Goal: Transaction & Acquisition: Purchase product/service

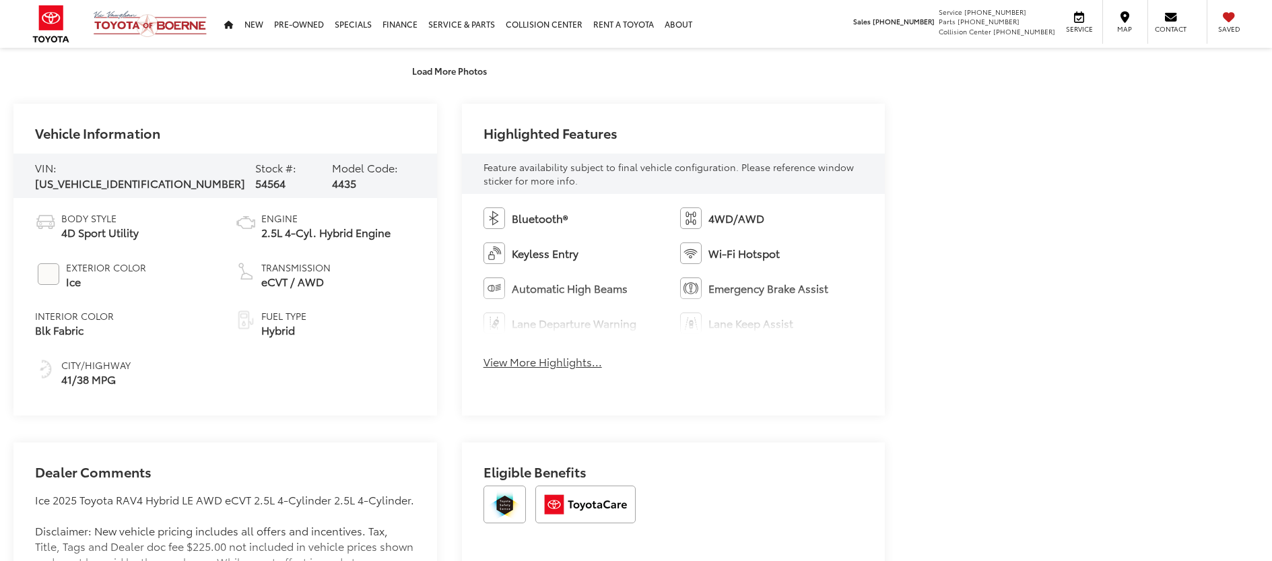
click at [552, 362] on button "View More Highlights..." at bounding box center [542, 361] width 118 height 15
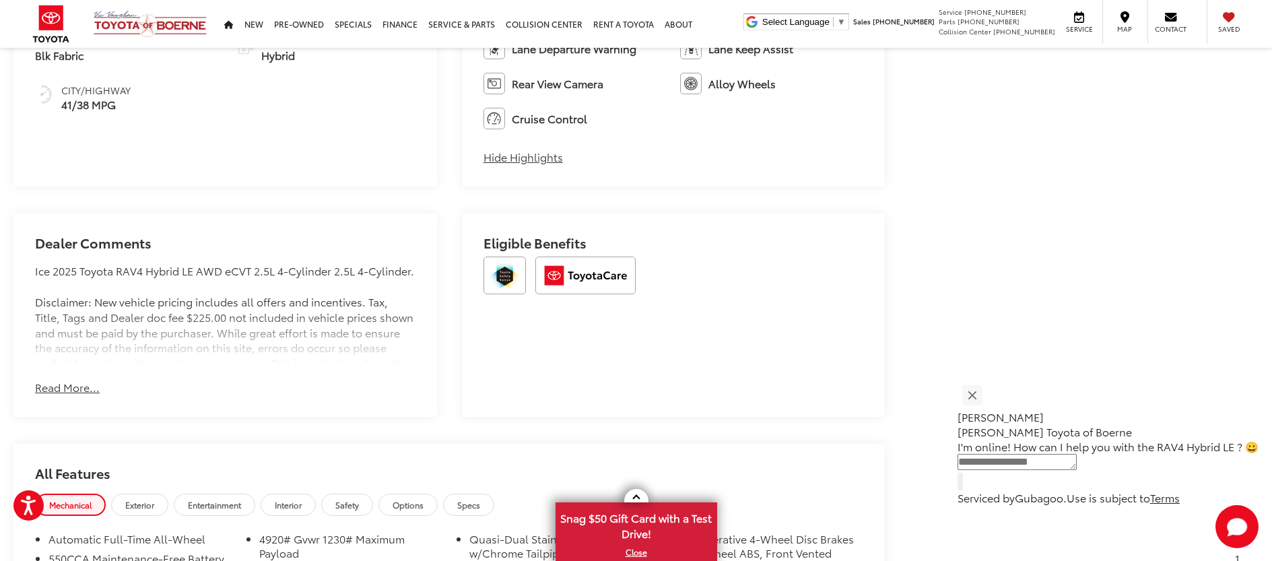
scroll to position [938, 0]
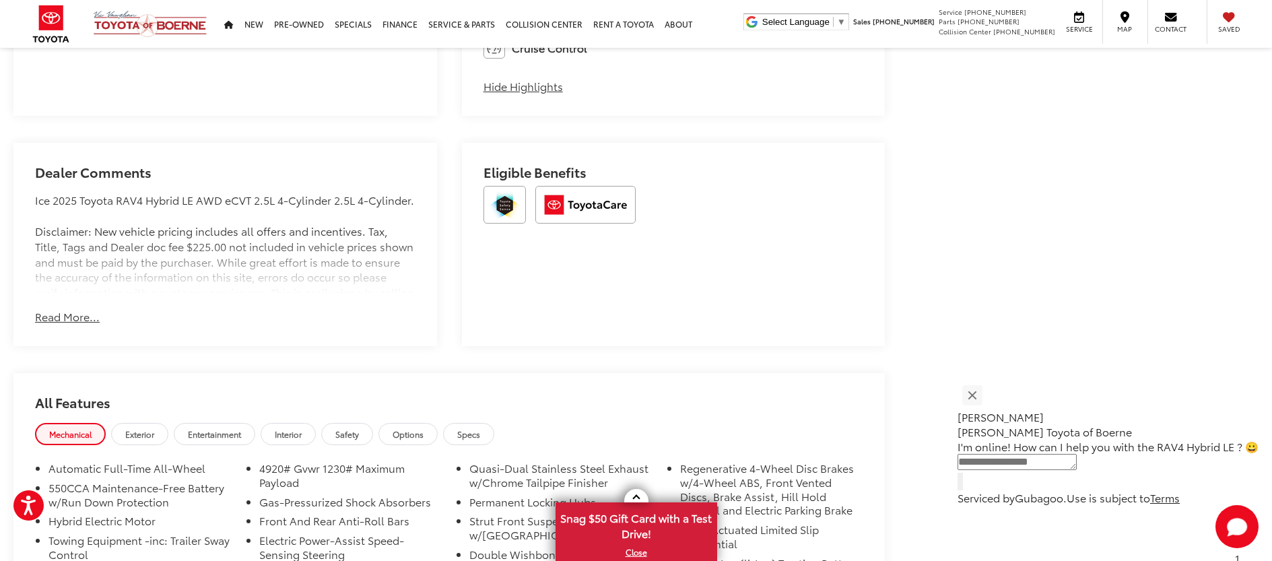
click at [79, 319] on button "Read More..." at bounding box center [67, 316] width 65 height 15
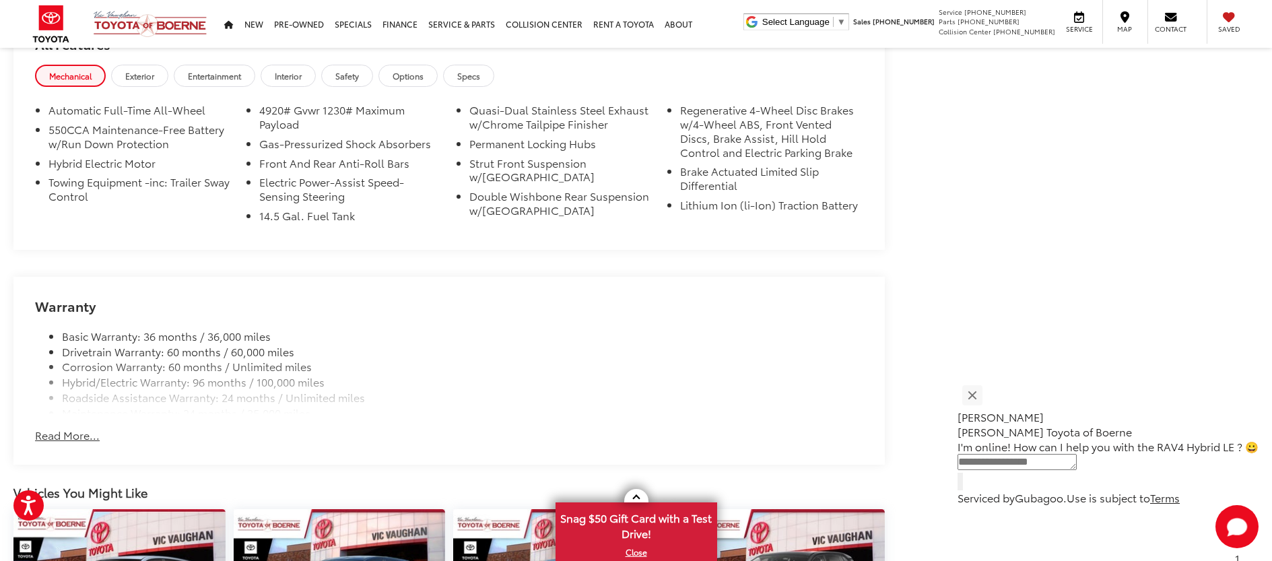
scroll to position [1434, 0]
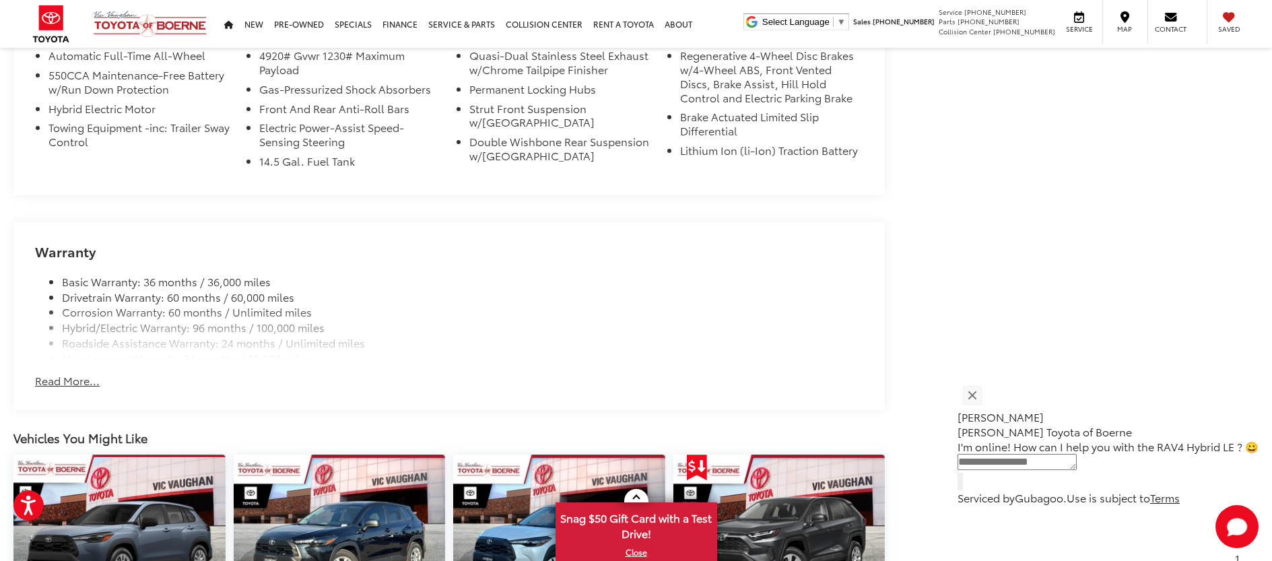
click at [96, 388] on button "Read More..." at bounding box center [67, 380] width 65 height 15
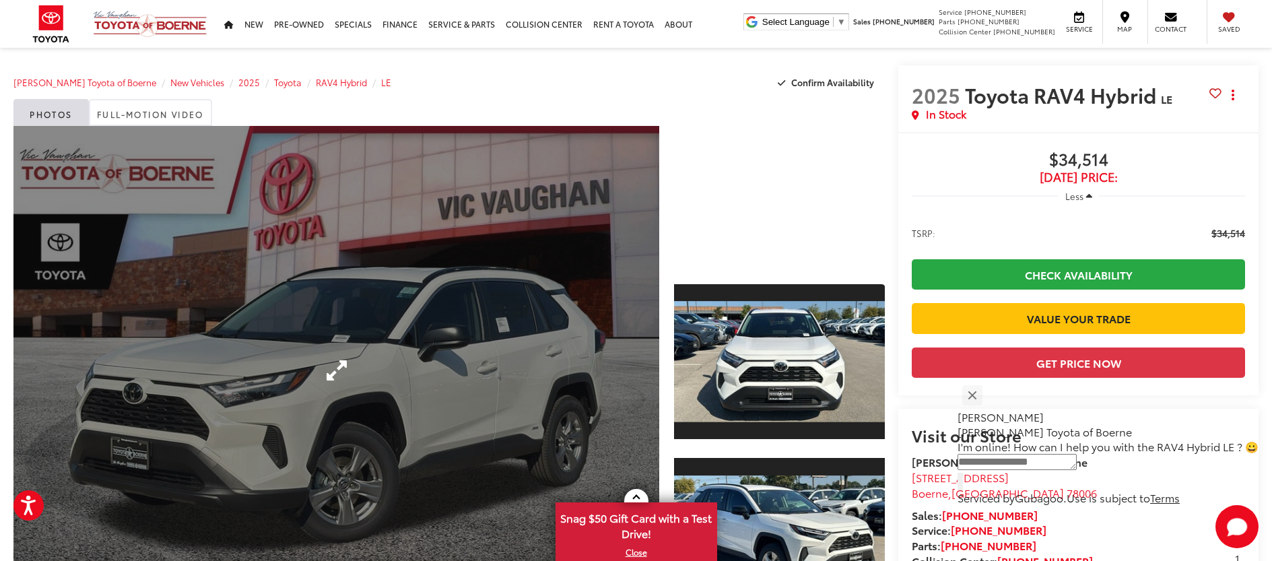
scroll to position [0, 0]
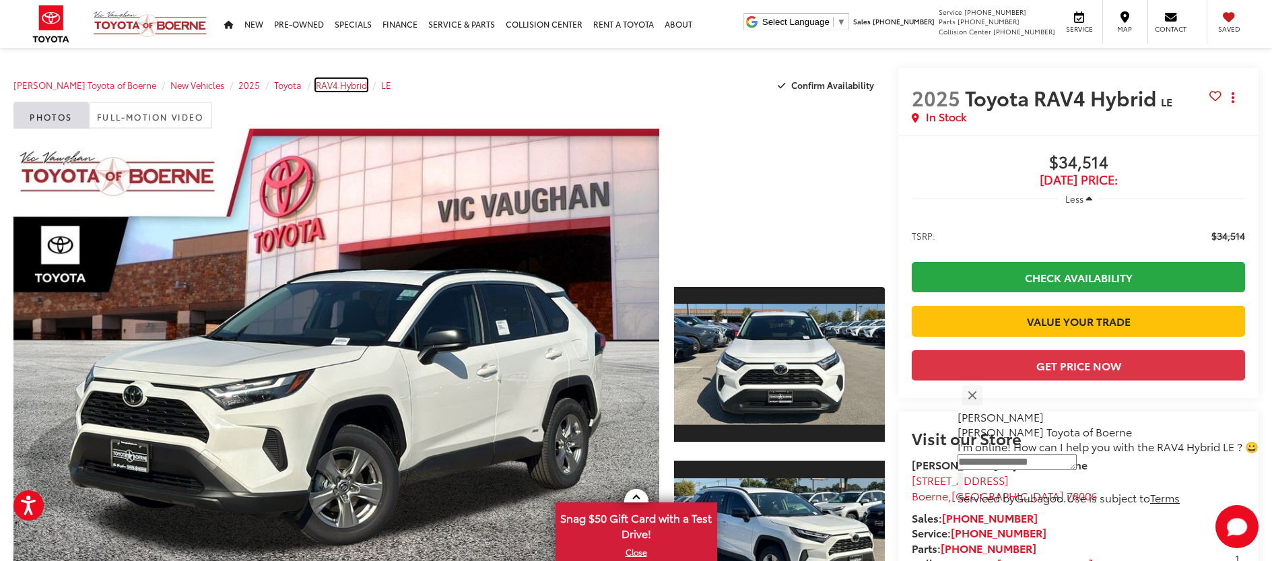
click at [337, 79] on span "RAV4 Hybrid" at bounding box center [341, 85] width 51 height 12
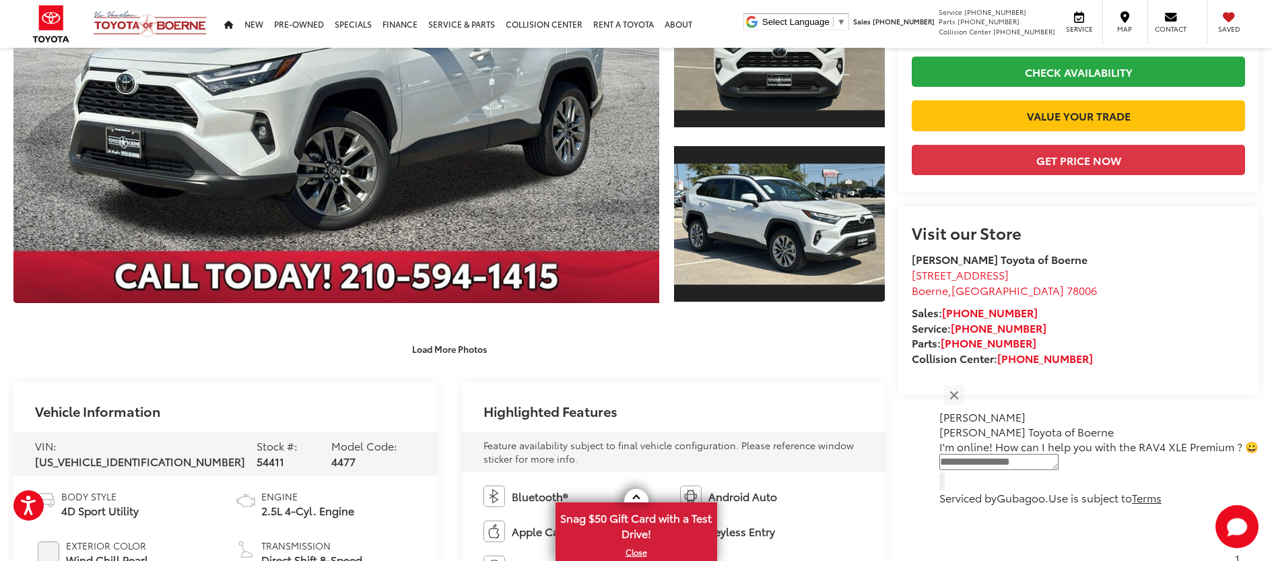
scroll to position [570, 0]
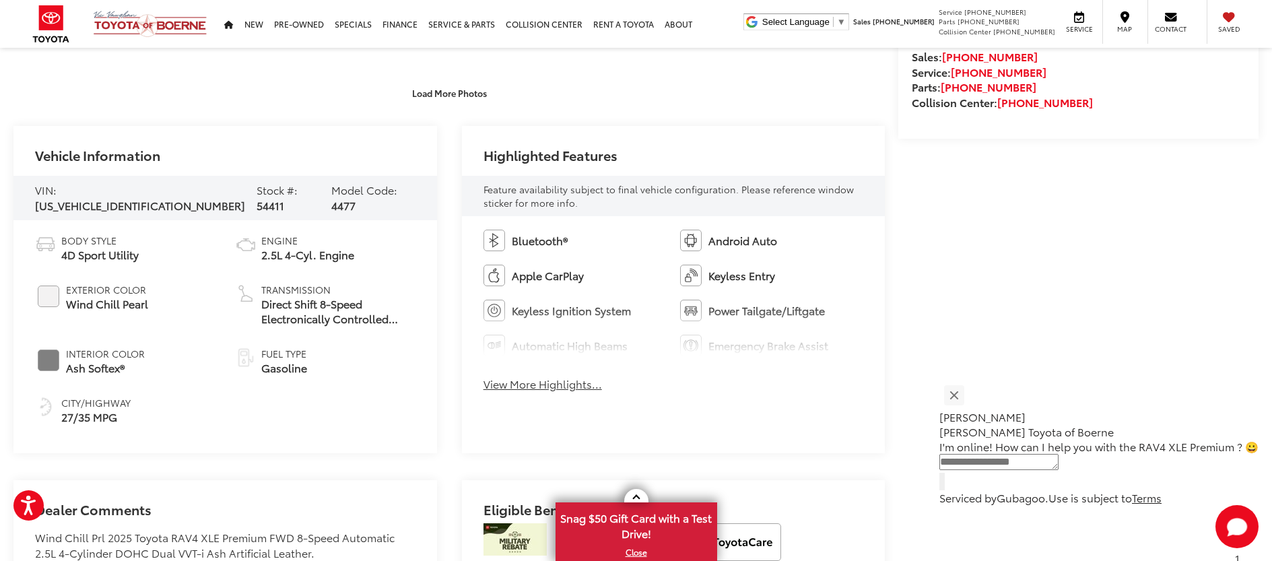
click at [605, 387] on div "Bluetooth® Android Auto Apple CarPlay Keyless Entry Keyless Ignition System Pow…" at bounding box center [673, 314] width 423 height 197
click at [597, 388] on button "View More Highlights..." at bounding box center [542, 383] width 118 height 15
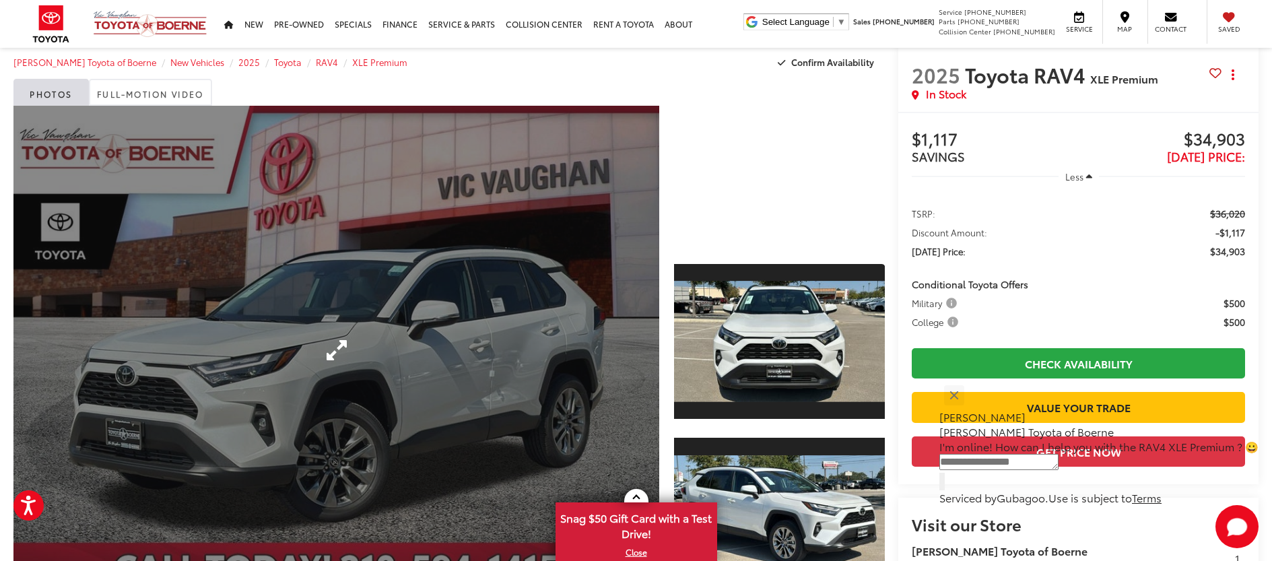
scroll to position [26, 0]
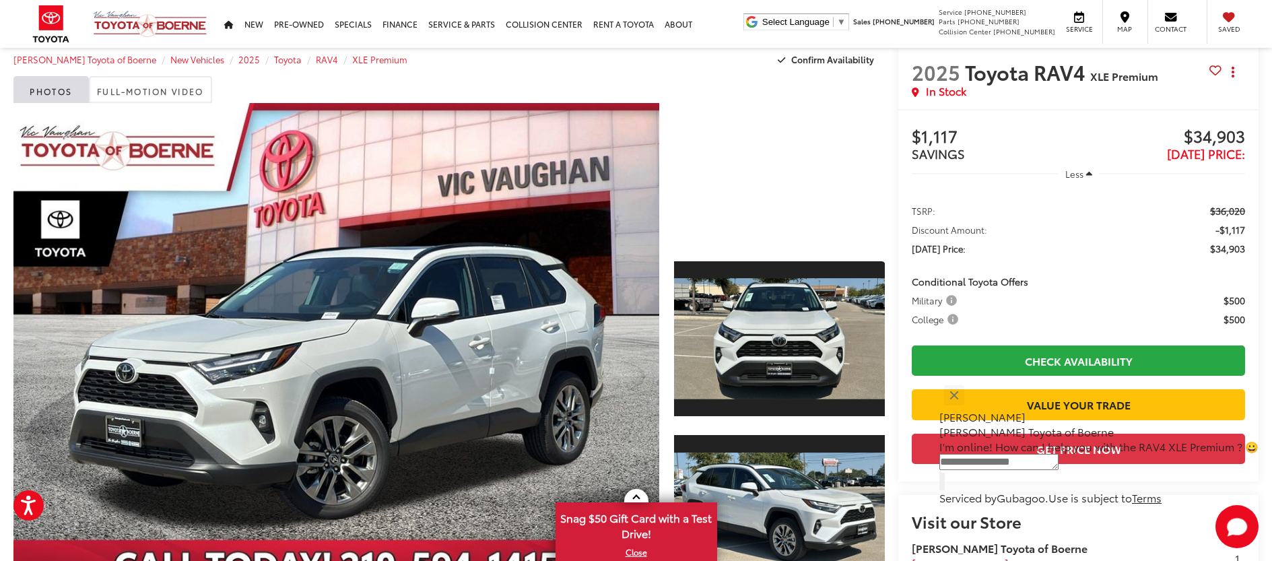
click at [732, 217] on div at bounding box center [779, 173] width 211 height 141
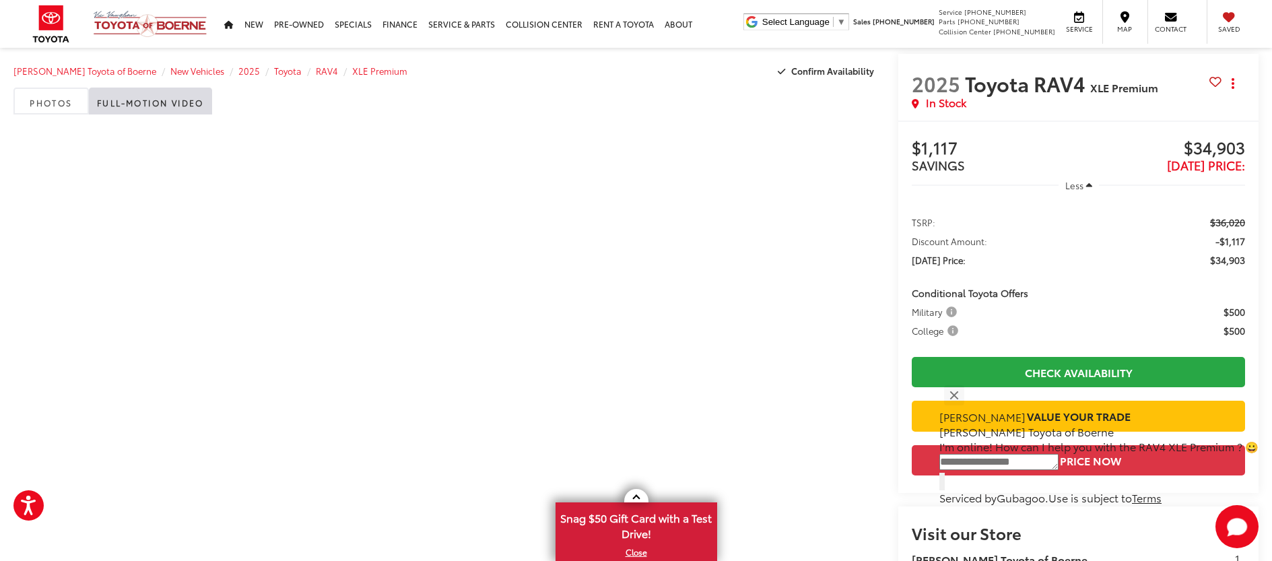
scroll to position [28, 0]
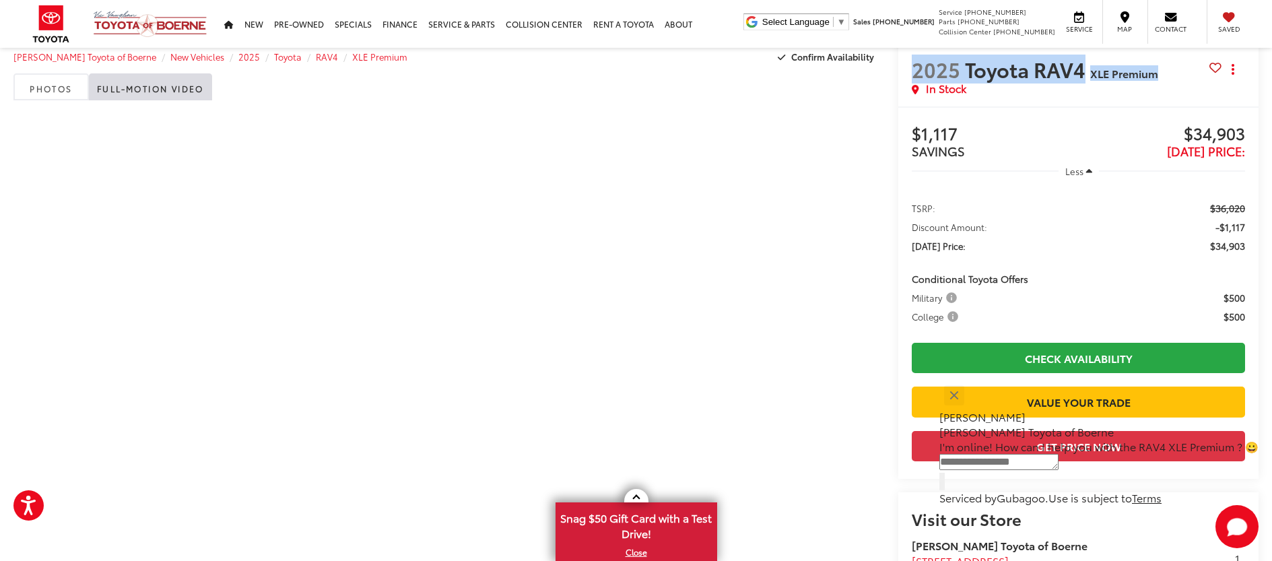
drag, startPoint x: 914, startPoint y: 73, endPoint x: 1171, endPoint y: 74, distance: 257.8
click at [1171, 74] on h2 "2025 Toyota RAV4 XLE Premium" at bounding box center [1060, 69] width 298 height 24
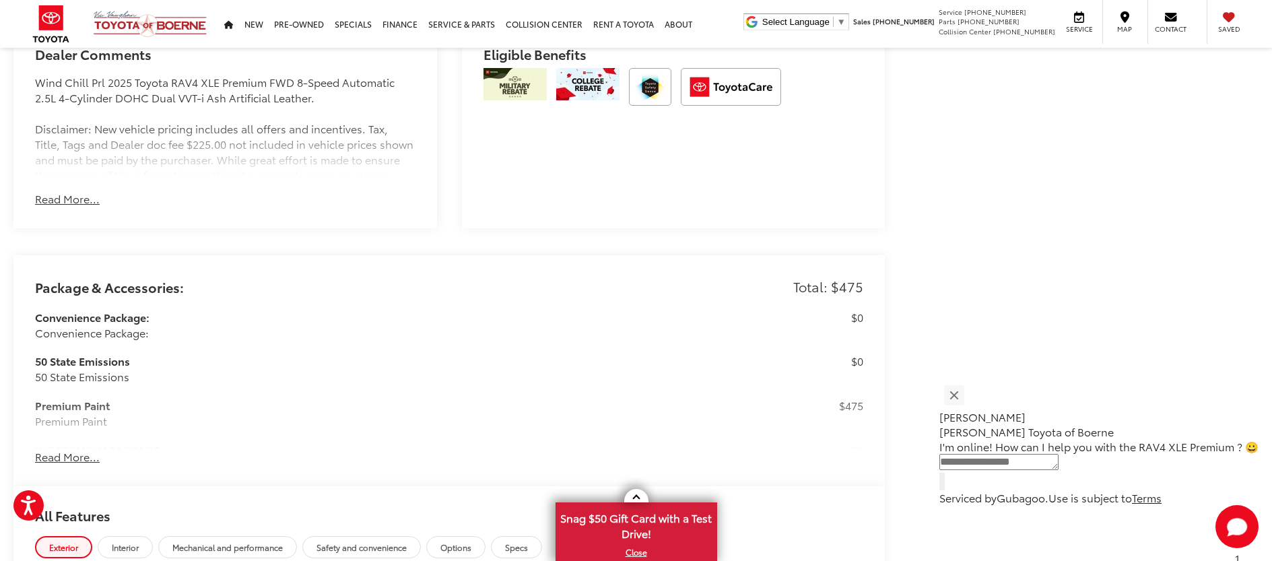
scroll to position [1063, 0]
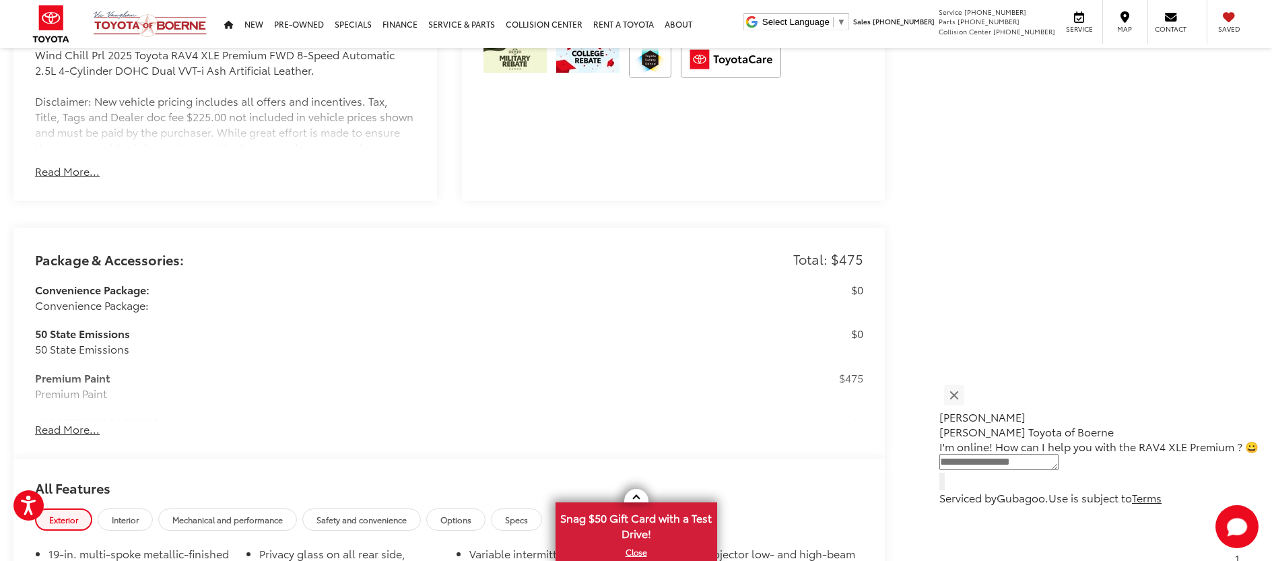
click at [63, 432] on button "Read More..." at bounding box center [67, 428] width 65 height 15
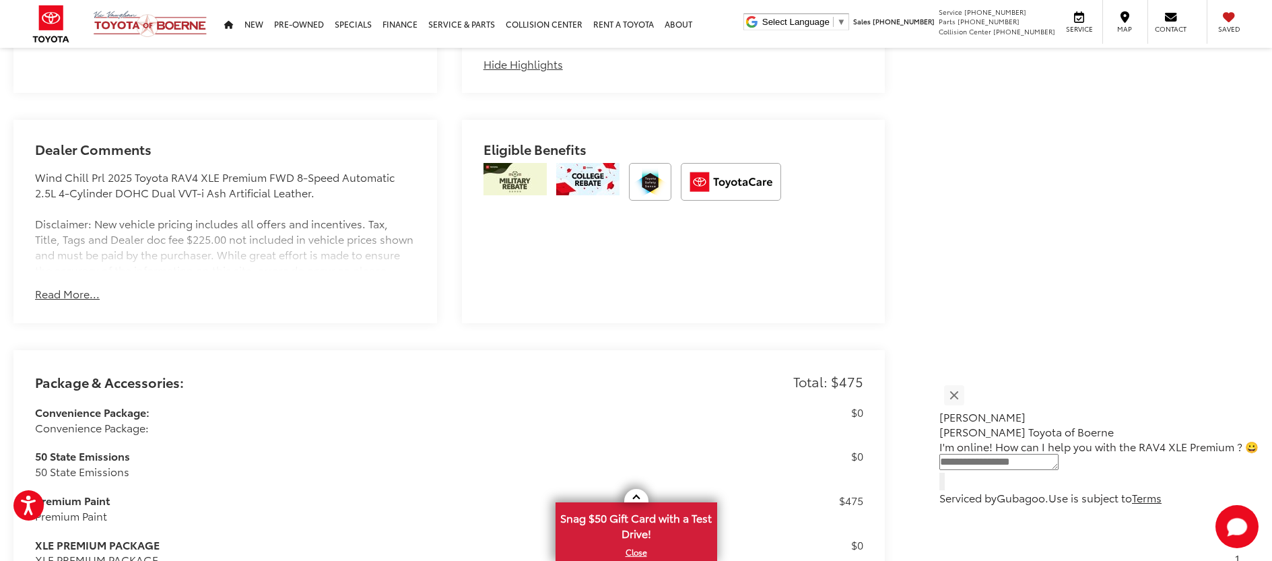
scroll to position [940, 0]
click at [65, 296] on button "Read More..." at bounding box center [67, 294] width 65 height 15
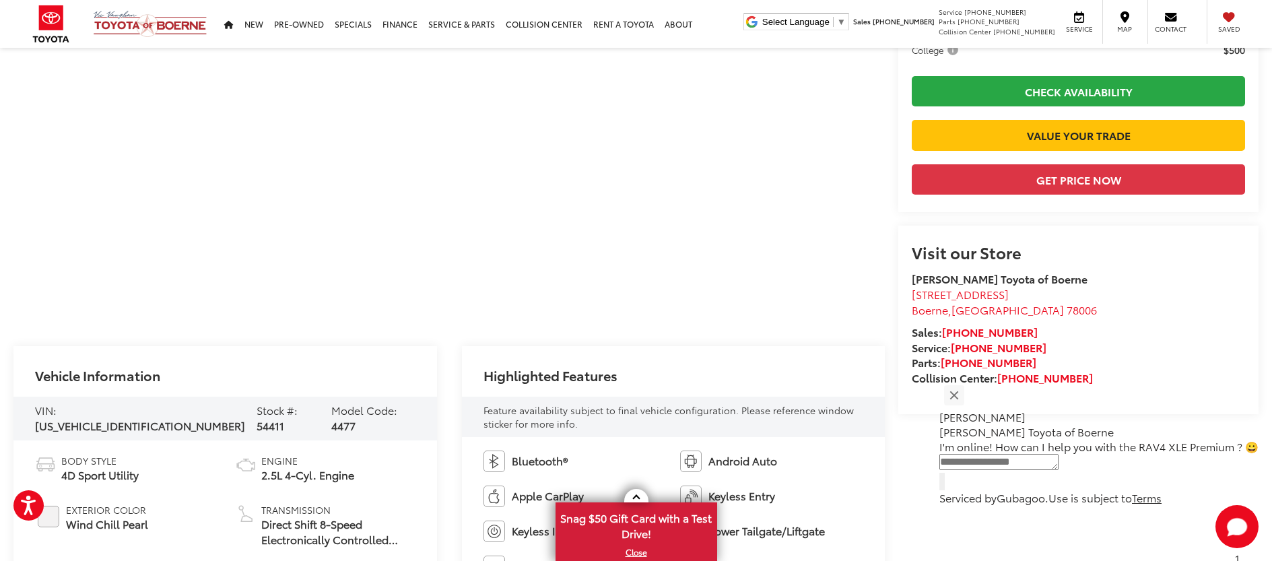
scroll to position [291, 0]
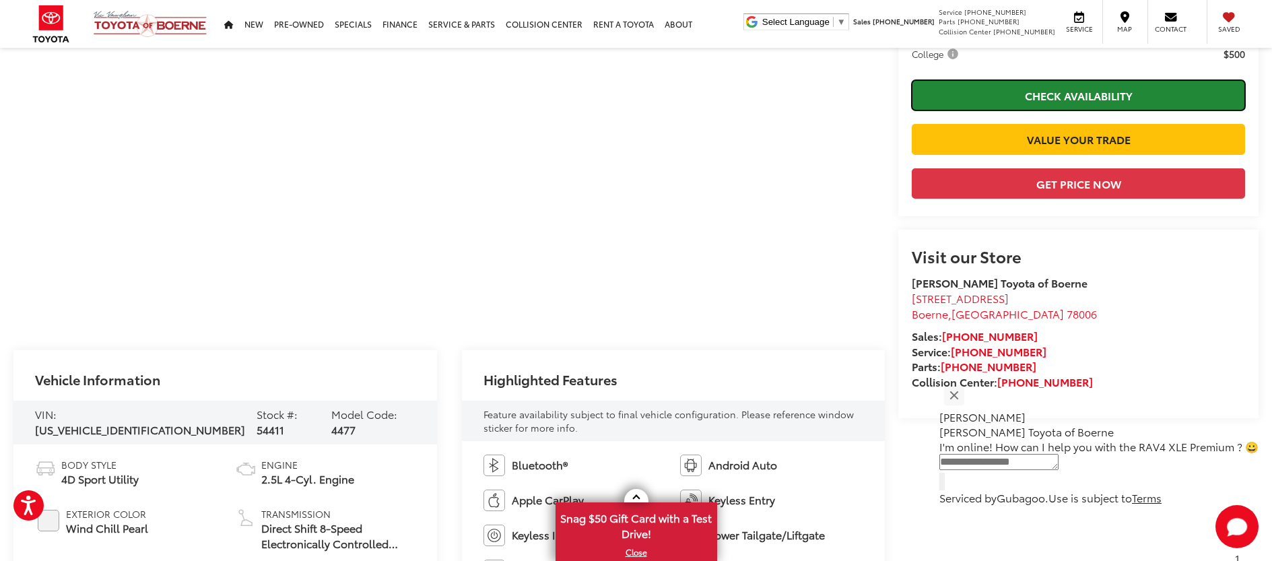
click at [961, 104] on link "Check Availability" at bounding box center [1077, 95] width 333 height 30
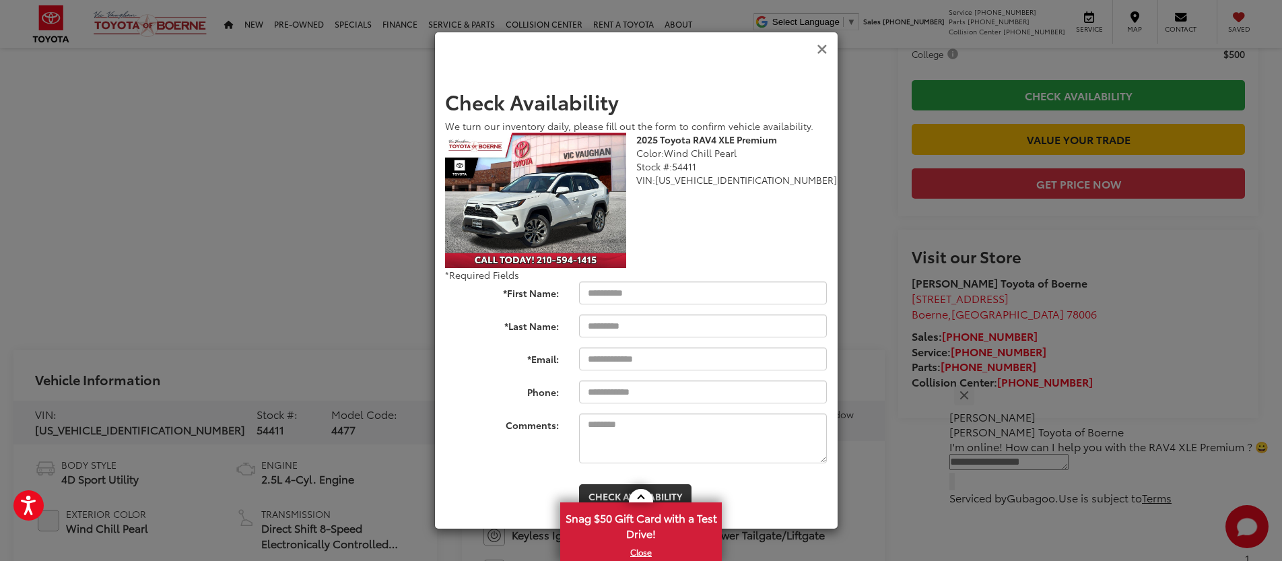
click at [823, 44] on icon "Close" at bounding box center [822, 49] width 11 height 14
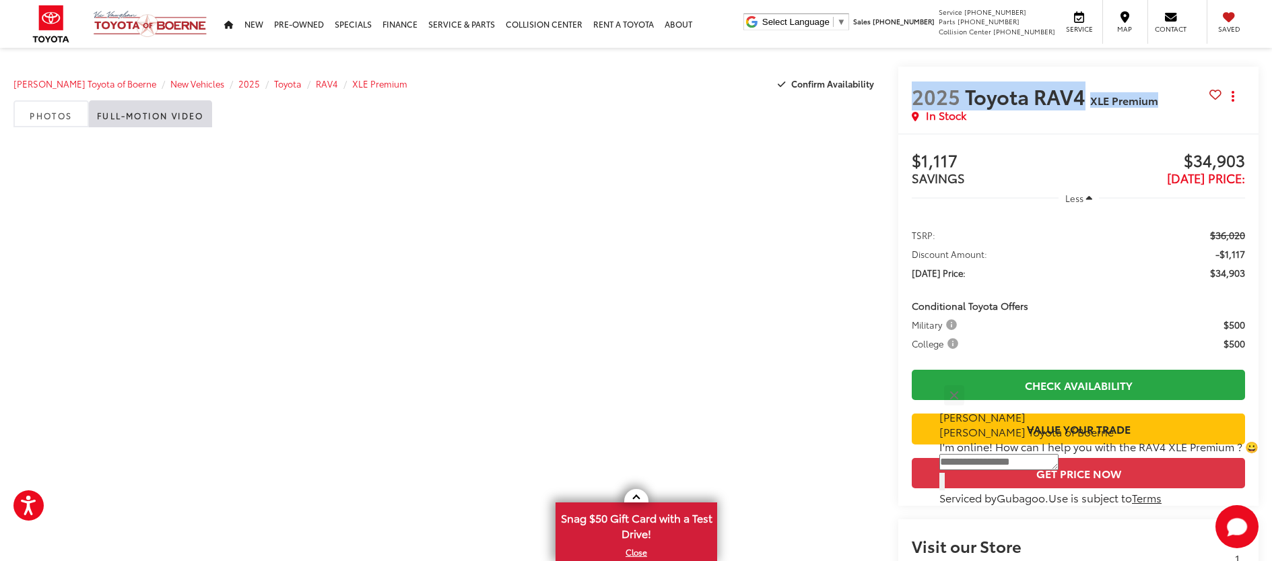
scroll to position [0, 0]
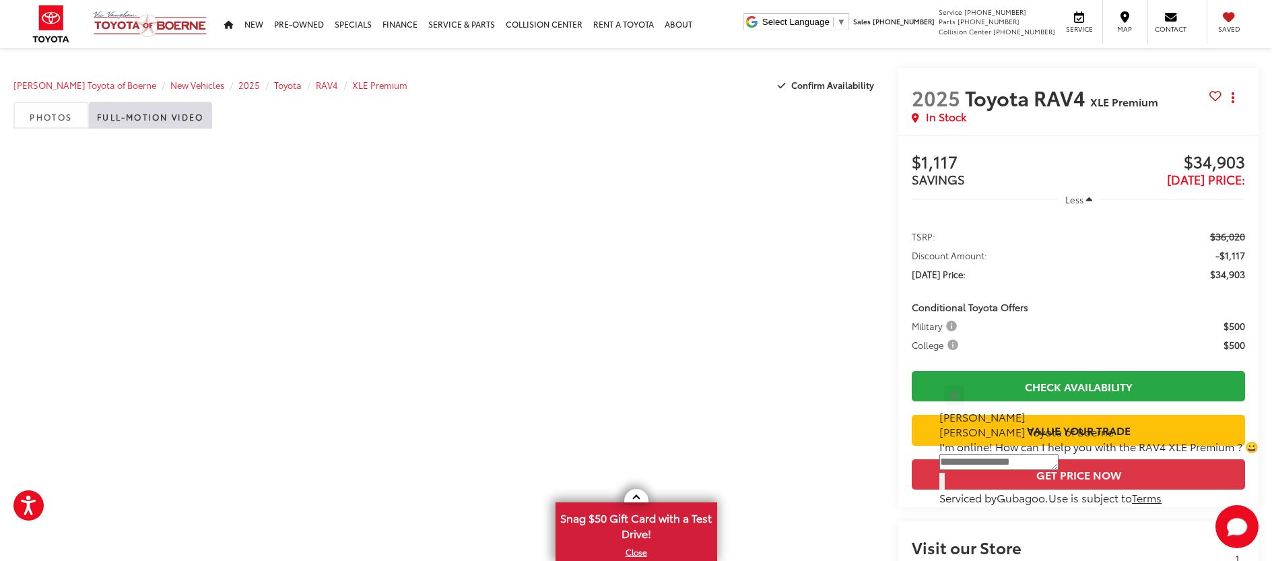
click at [927, 237] on span "TSRP:" at bounding box center [923, 236] width 24 height 13
drag, startPoint x: 914, startPoint y: 102, endPoint x: 1155, endPoint y: 98, distance: 241.0
click at [1155, 98] on h2 "2025 Toyota RAV4 XLE Premium" at bounding box center [1060, 97] width 298 height 24
click at [1155, 98] on span "XLE Premium" at bounding box center [1124, 101] width 68 height 15
click at [835, 83] on span "Confirm Availability" at bounding box center [832, 85] width 83 height 12
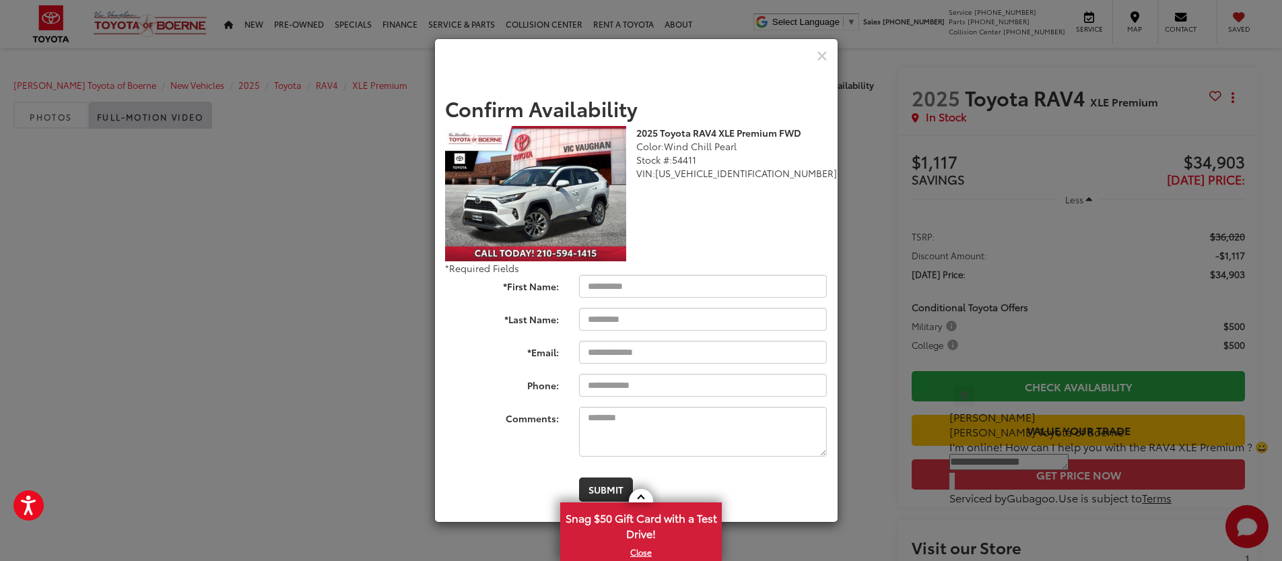
click at [828, 58] on div "Check Pricing and Availability" at bounding box center [636, 56] width 403 height 34
click at [823, 55] on icon "Close" at bounding box center [822, 56] width 11 height 14
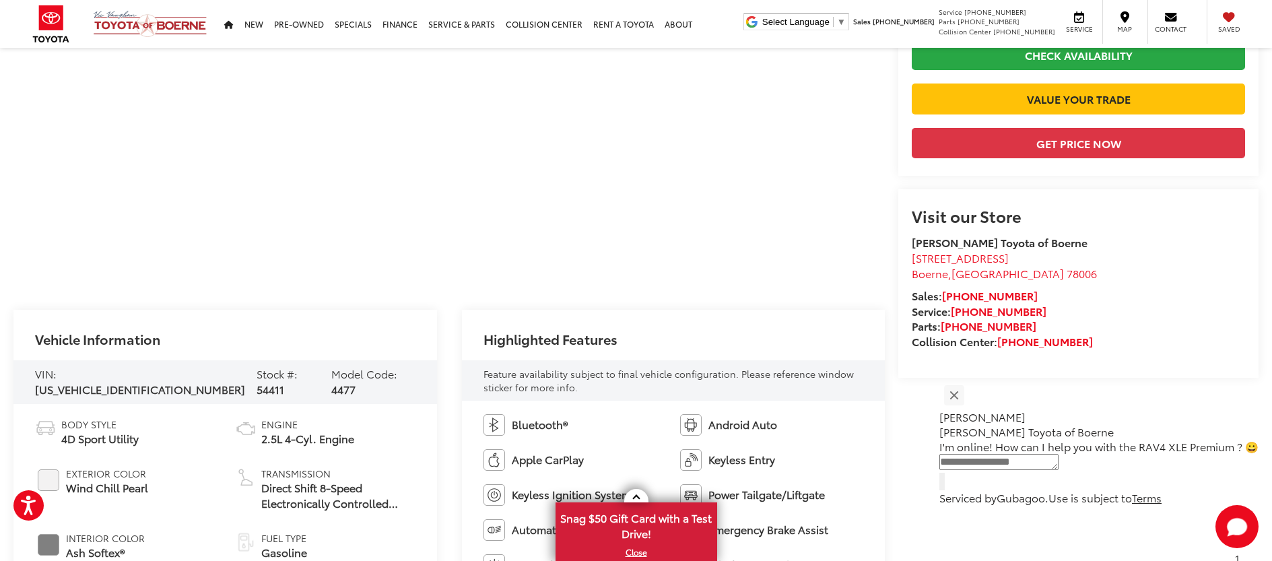
scroll to position [337, 0]
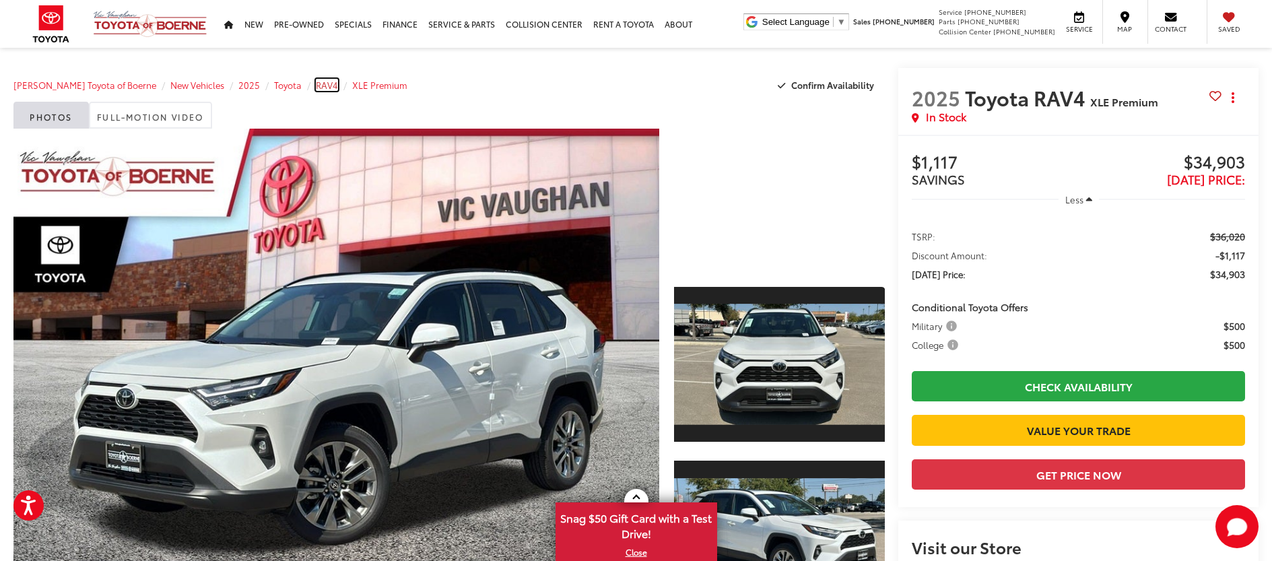
click at [316, 83] on span "RAV4" at bounding box center [327, 85] width 22 height 12
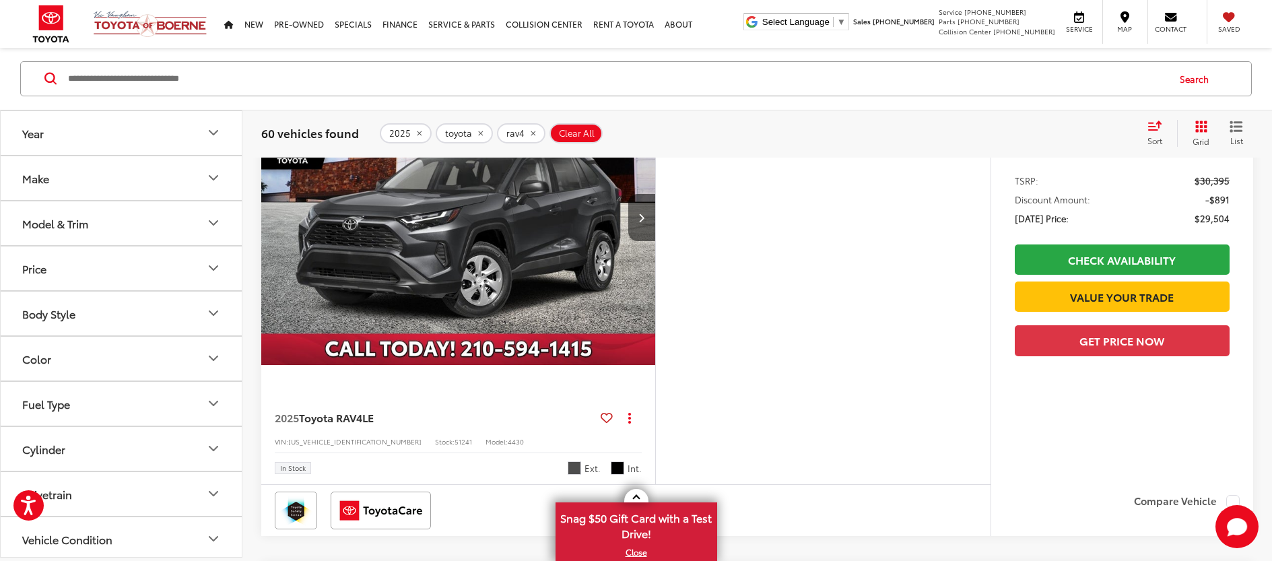
click at [221, 221] on icon "Model & Trim" at bounding box center [213, 223] width 16 height 16
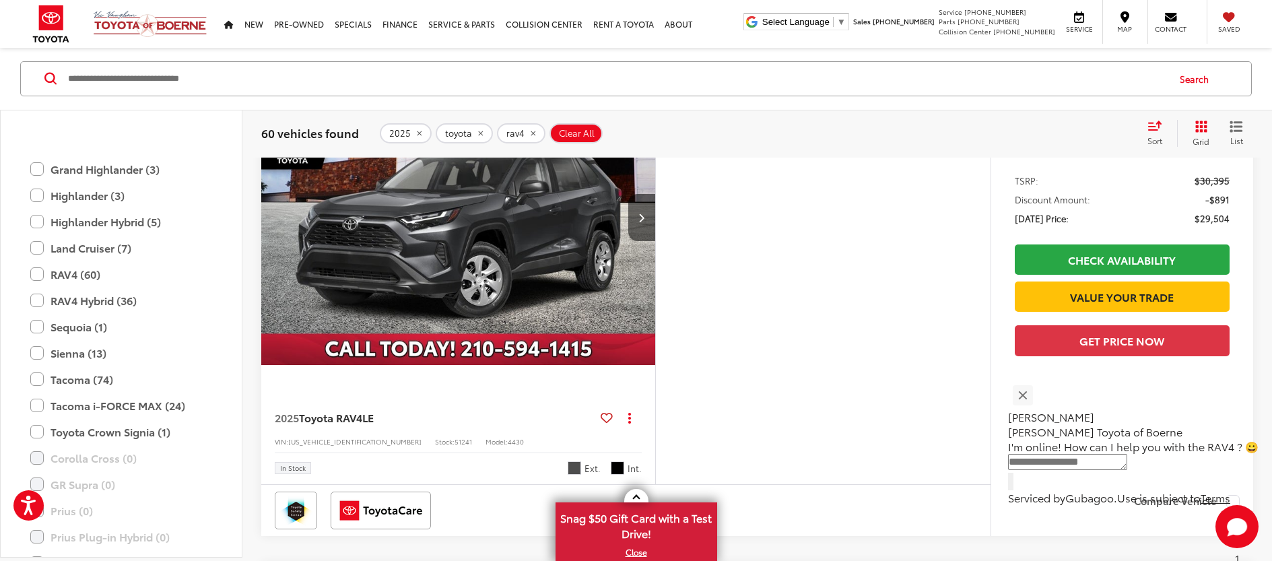
scroll to position [355, 0]
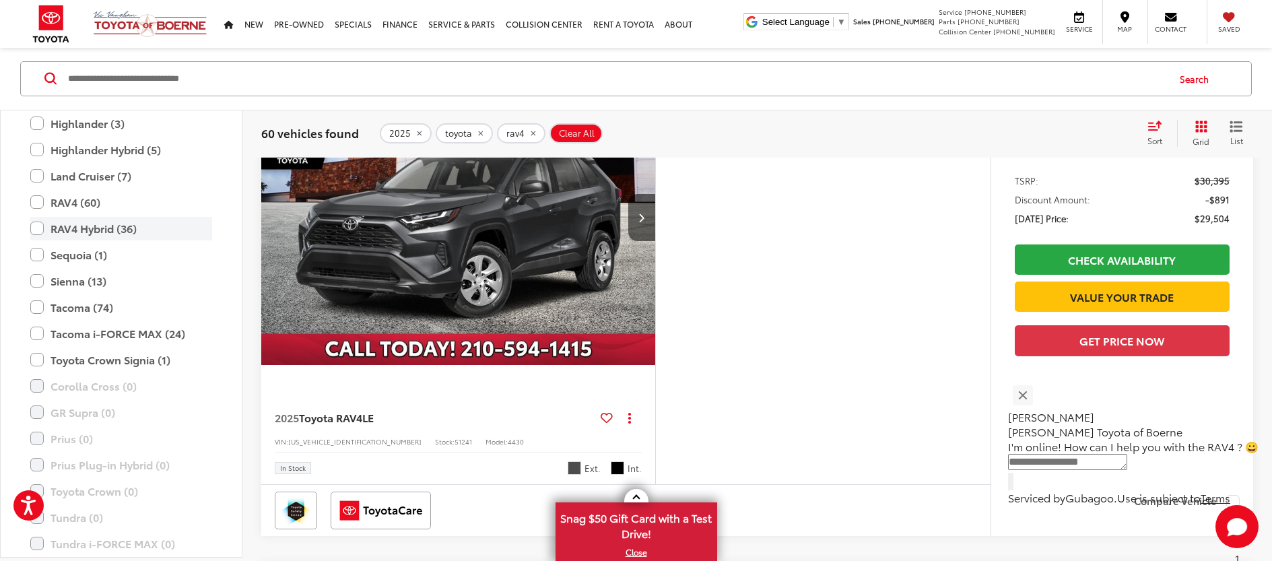
click at [32, 230] on label "RAV4 Hybrid (36)" at bounding box center [121, 229] width 182 height 24
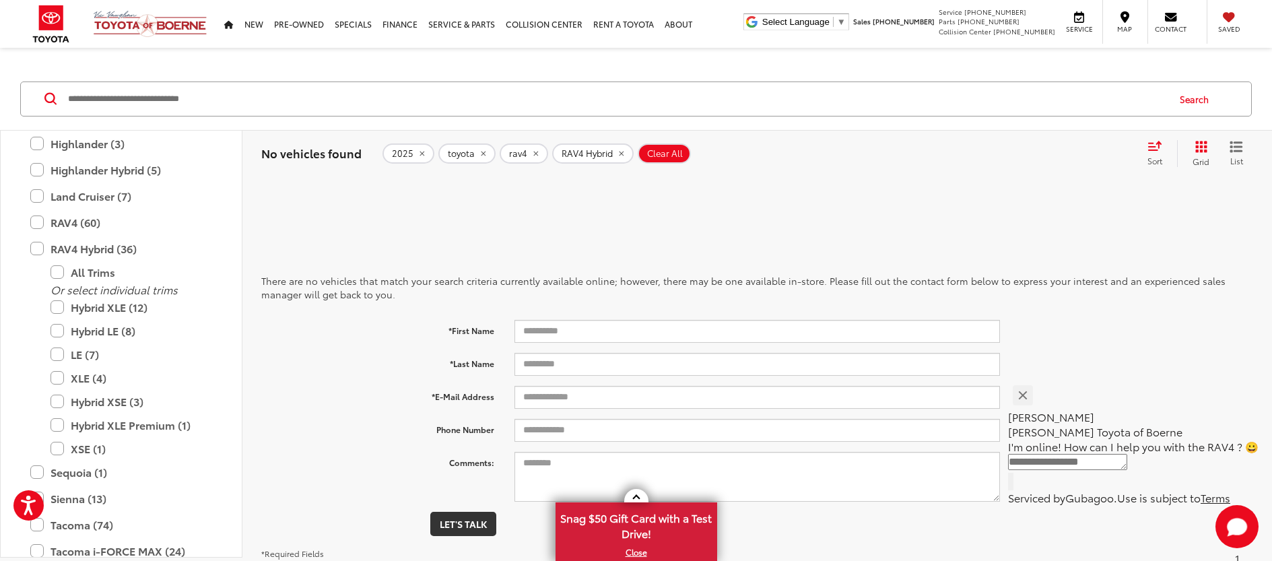
click at [1196, 143] on icon "Grid View" at bounding box center [1201, 147] width 12 height 12
click at [1152, 147] on icon "Select sort value" at bounding box center [1154, 146] width 15 height 10
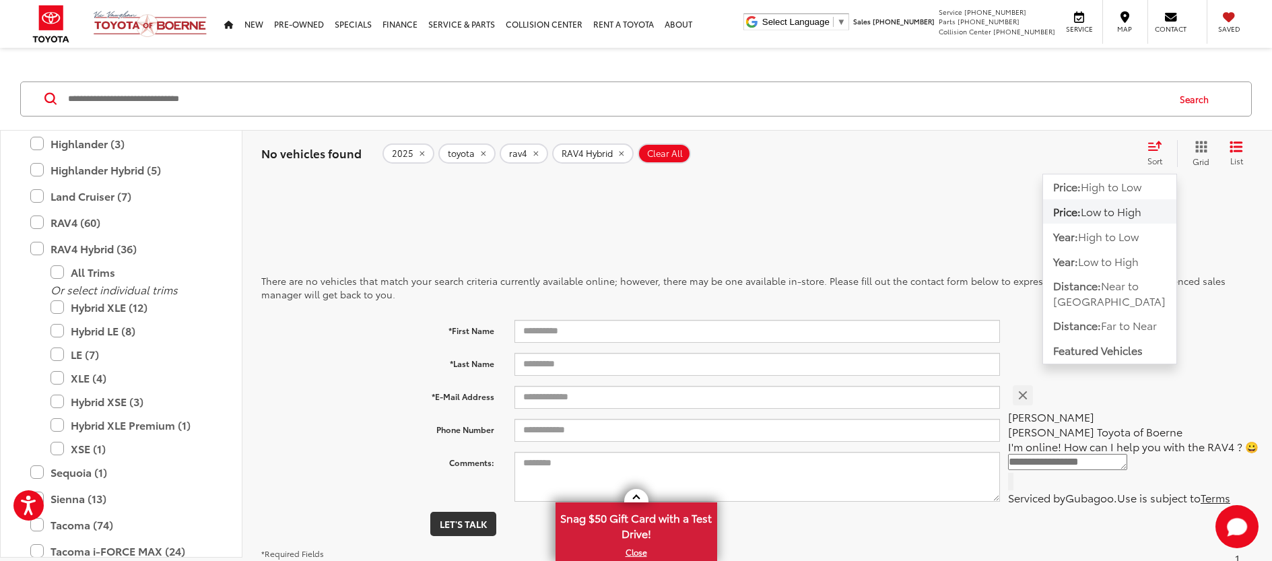
click at [1054, 139] on div "No vehicles found 2025 toyota rav4 RAV4 Hybrid Clear All + 0 test Sort Price: H…" at bounding box center [756, 153] width 1029 height 48
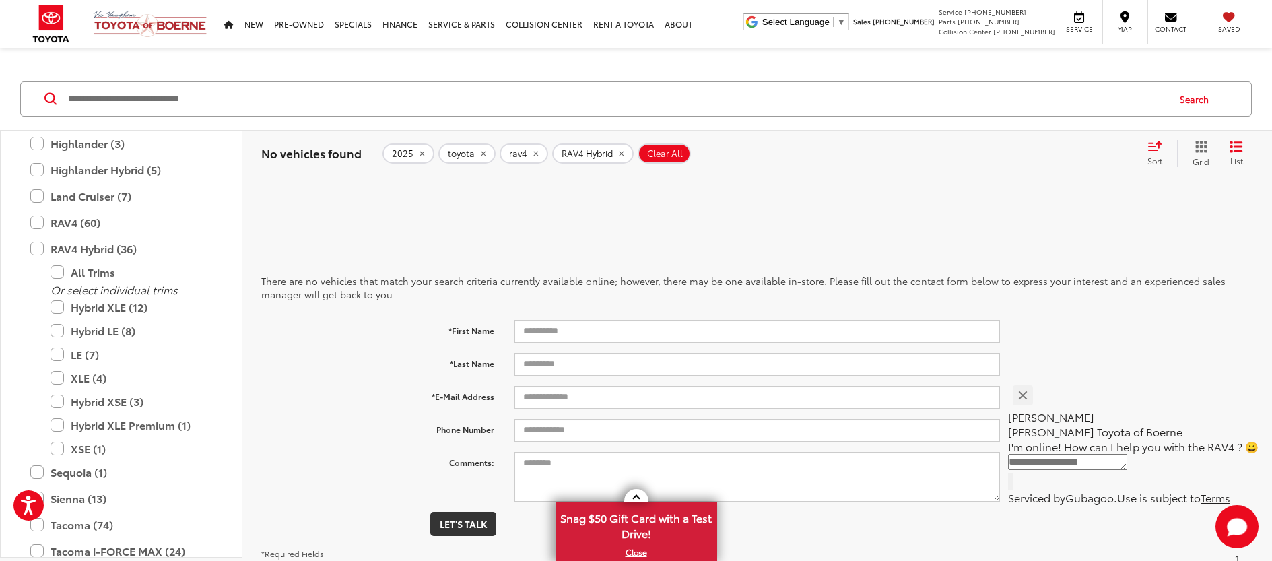
click at [329, 166] on div "No vehicles found 2025 toyota rav4 RAV4 Hybrid Clear All + 0 test Sort Price: H…" at bounding box center [757, 153] width 992 height 27
click at [55, 266] on label "All Trims" at bounding box center [131, 273] width 162 height 24
click at [57, 274] on label "All Trims" at bounding box center [131, 273] width 162 height 24
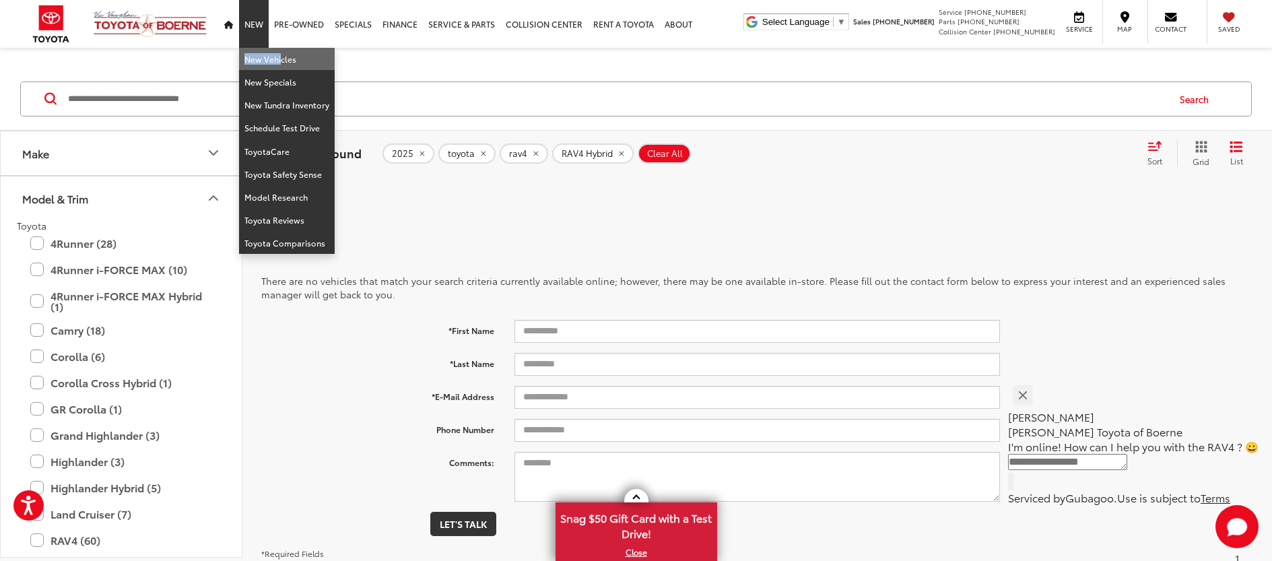
drag, startPoint x: 256, startPoint y: 24, endPoint x: 275, endPoint y: 61, distance: 40.9
click at [269, 48] on li "New New Vehicles New Specials New Tundra Inventory Schedule Test Drive ToyotaCa…" at bounding box center [254, 24] width 30 height 48
click at [251, 63] on link "New Vehicles" at bounding box center [287, 59] width 96 height 23
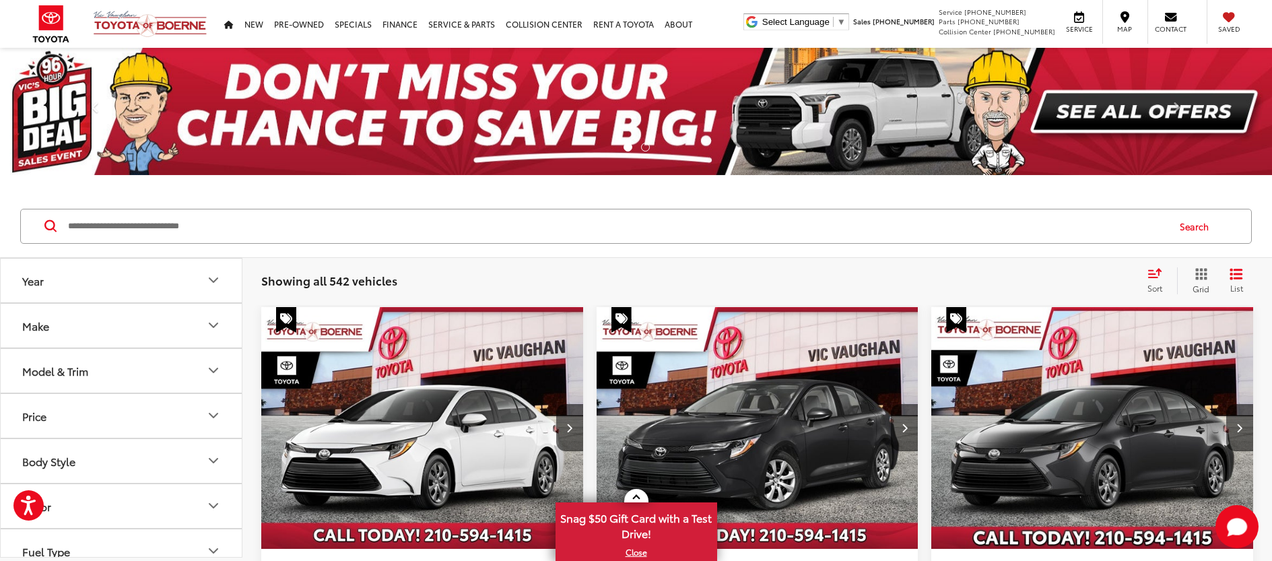
click at [217, 323] on icon "Make" at bounding box center [213, 325] width 8 height 4
click at [212, 244] on icon "Price" at bounding box center [213, 236] width 16 height 16
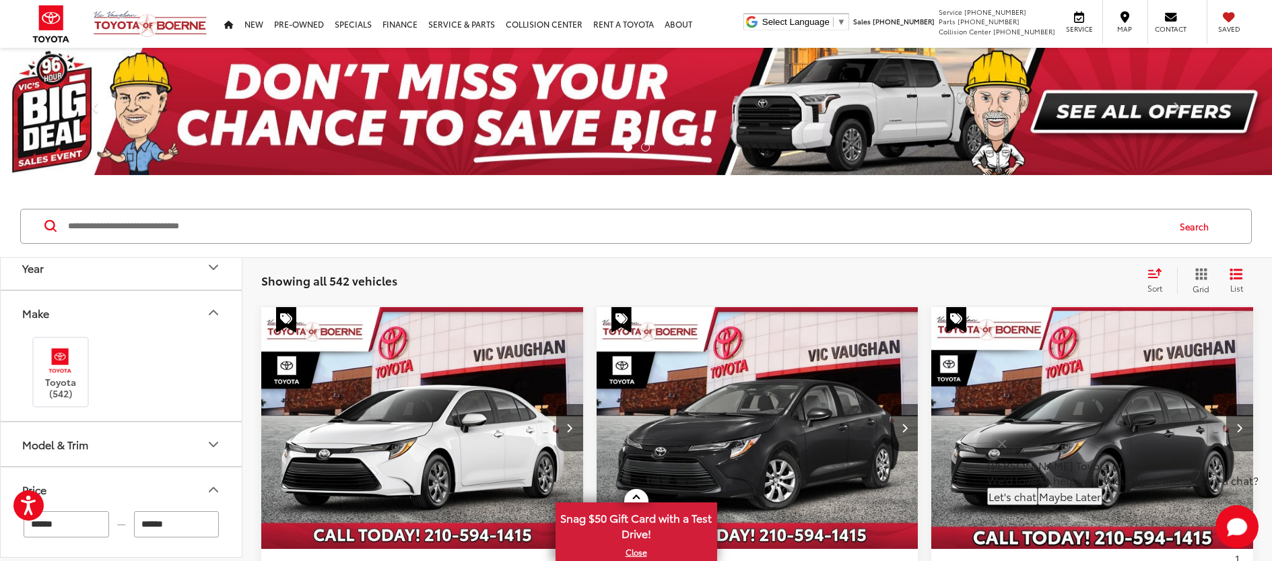
scroll to position [9, 0]
click at [213, 314] on icon "Make" at bounding box center [213, 316] width 8 height 4
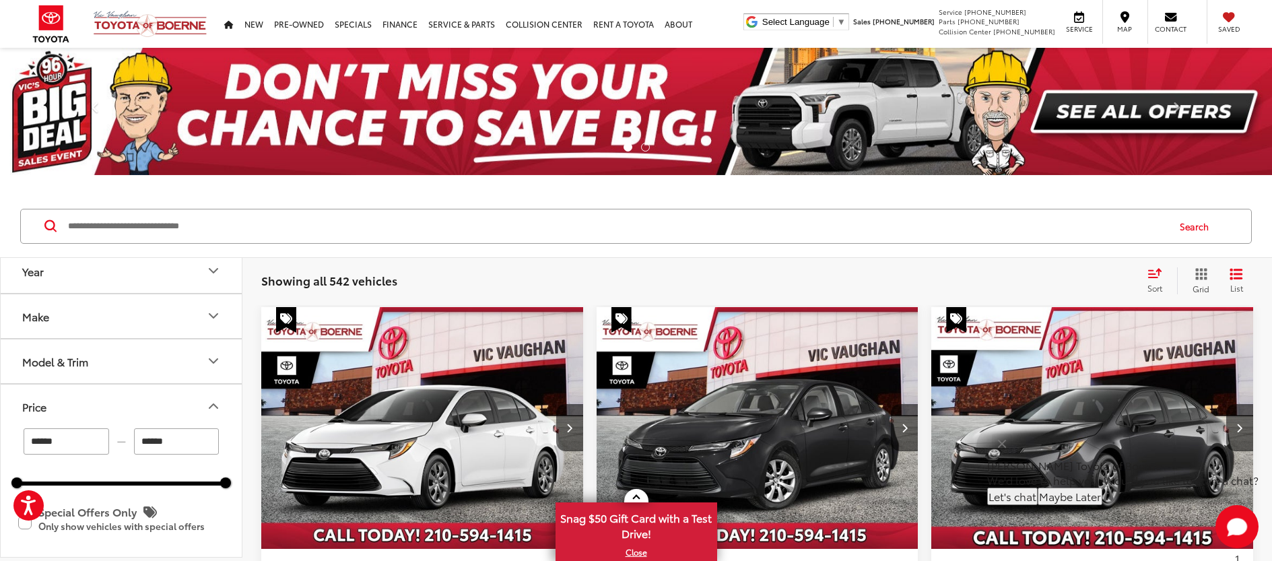
click at [211, 362] on icon "Model & Trim" at bounding box center [213, 361] width 8 height 4
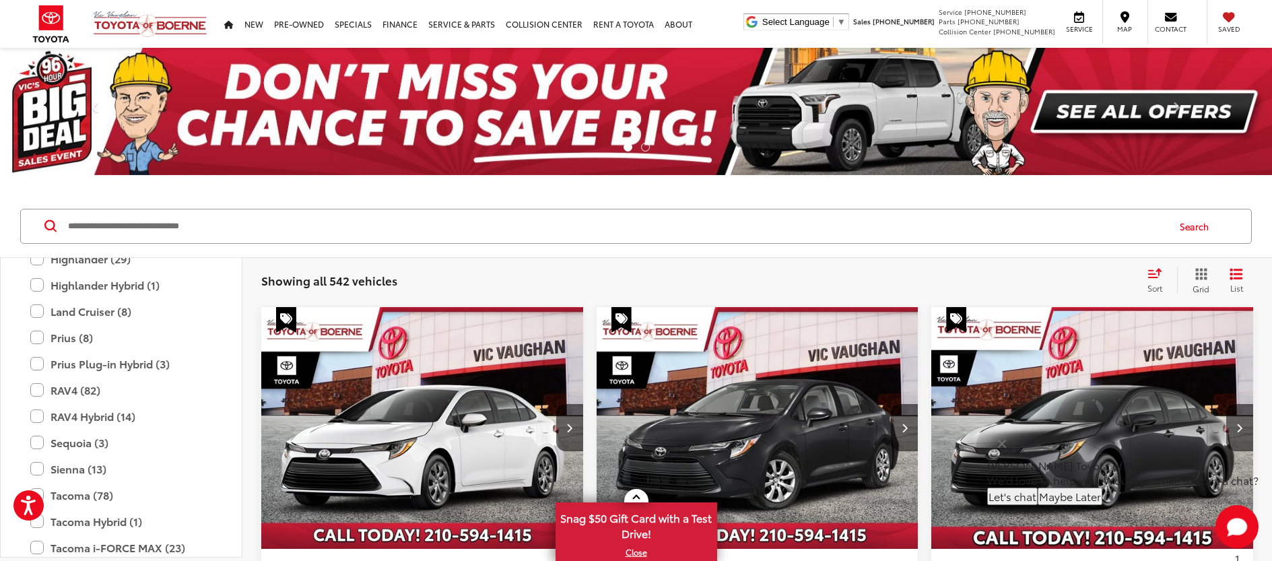
scroll to position [419, 0]
click at [35, 417] on label "RAV4 Hybrid (14)" at bounding box center [121, 417] width 182 height 24
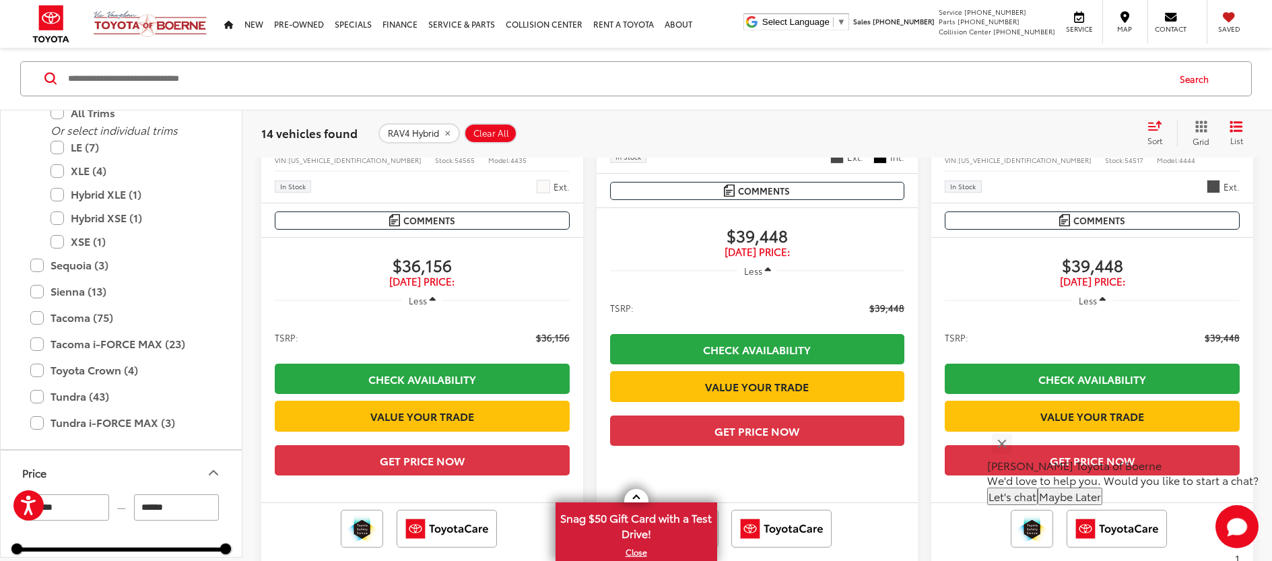
scroll to position [2182, 0]
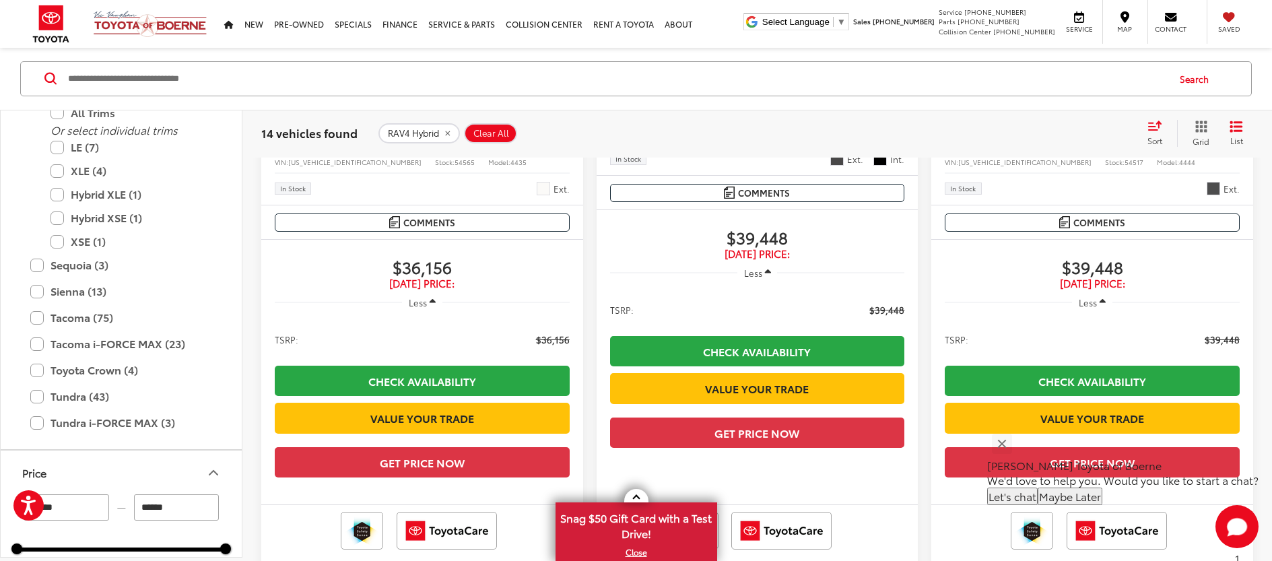
click at [689, 104] on span "Toyota RAV4 Hybrid" at bounding box center [684, 95] width 100 height 15
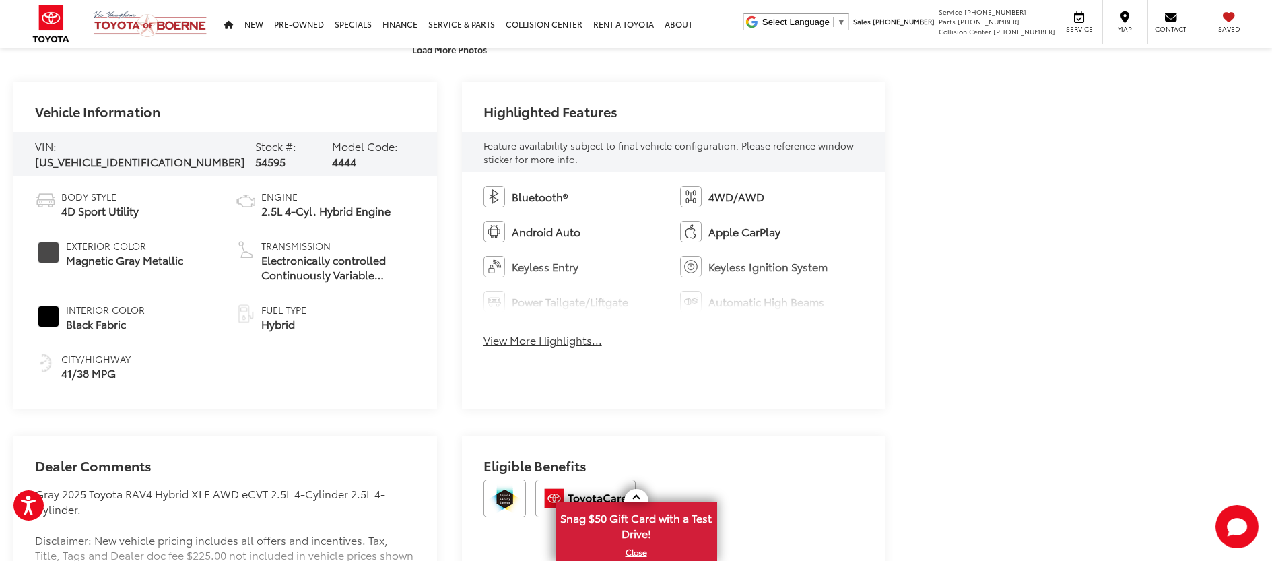
click at [563, 337] on button "View More Highlights..." at bounding box center [542, 340] width 118 height 15
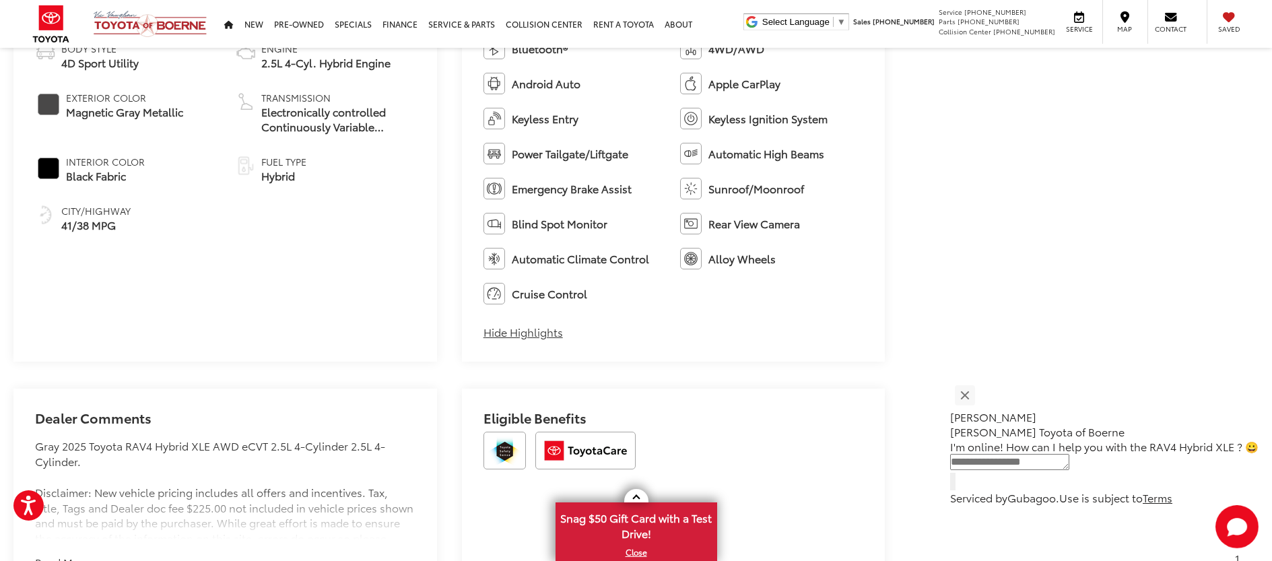
scroll to position [928, 0]
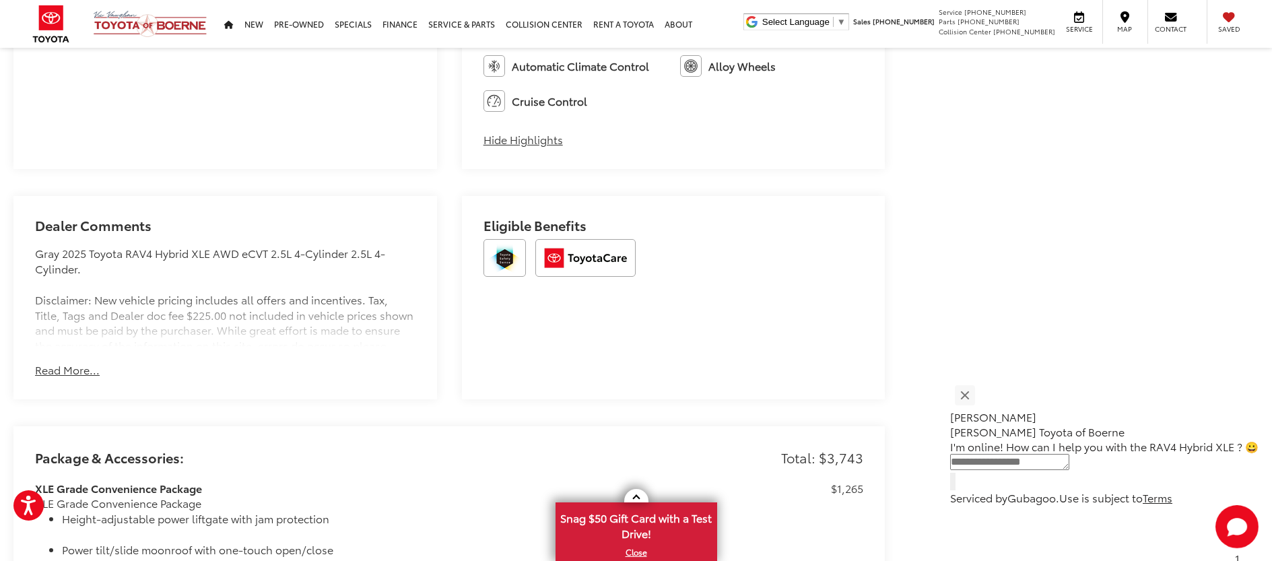
click at [65, 379] on div "Dealer Comments Gray 2025 Toyota RAV4 Hybrid XLE AWD eCVT 2.5L 4-Cylinder 2.5L …" at bounding box center [224, 297] width 423 height 203
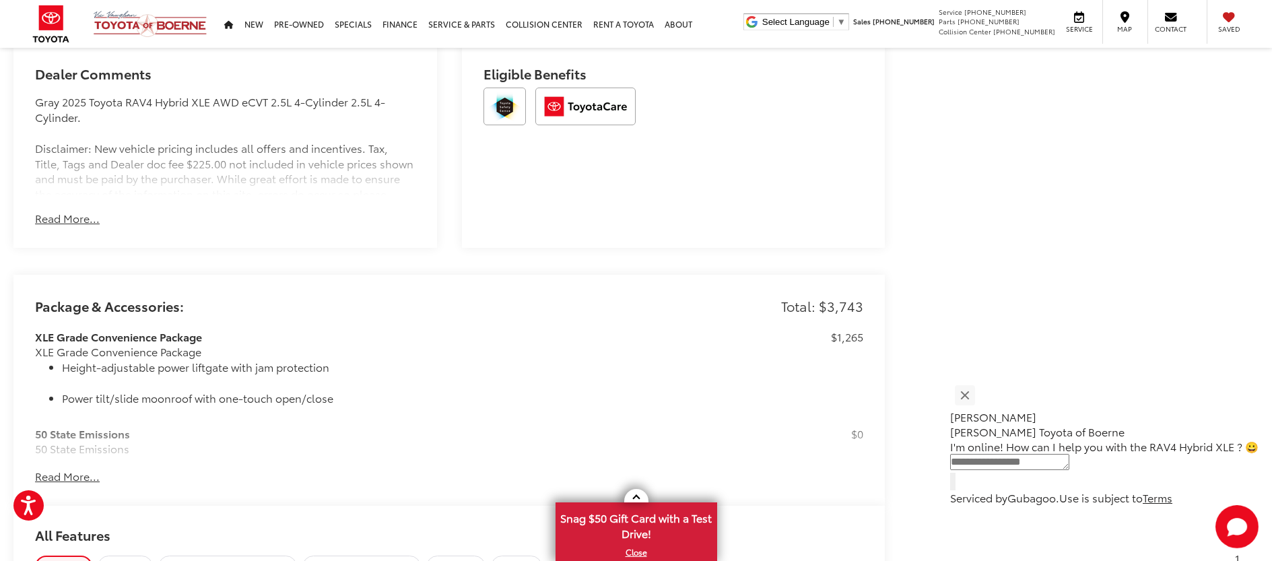
scroll to position [1161, 0]
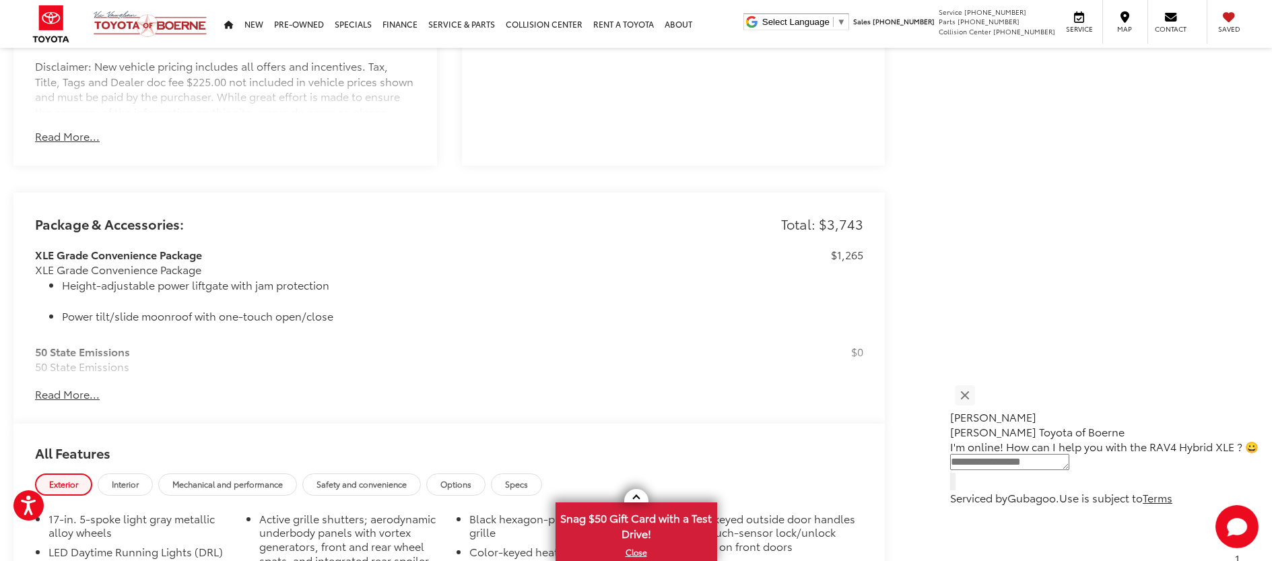
click at [71, 139] on button "Read More..." at bounding box center [67, 136] width 65 height 15
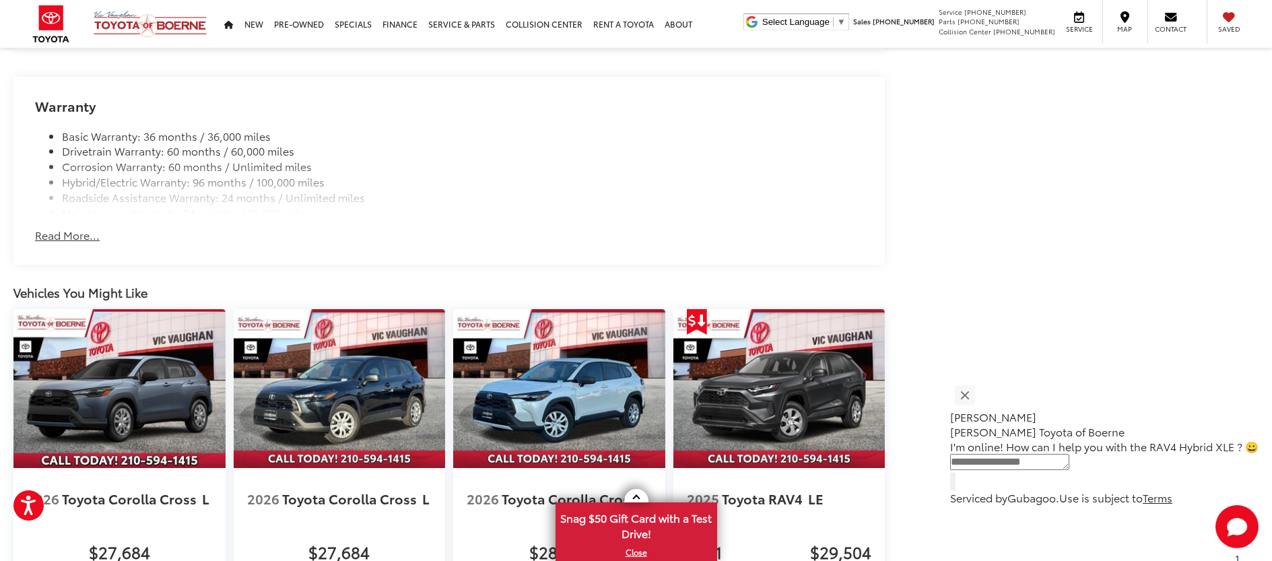
scroll to position [1919, 0]
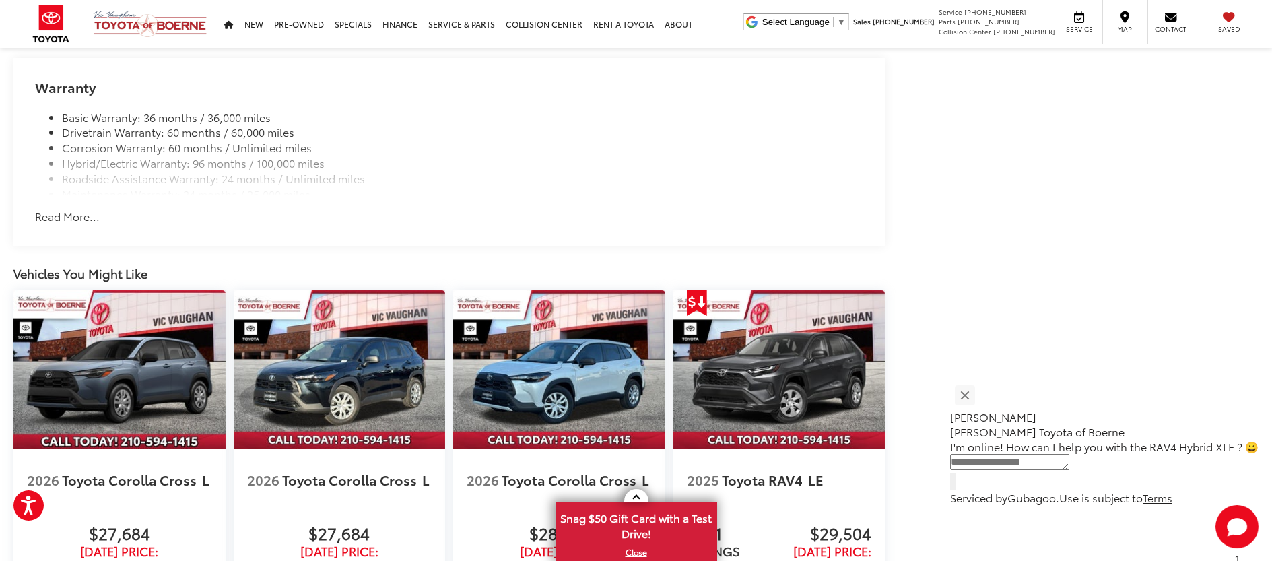
click at [81, 213] on button "Read More..." at bounding box center [67, 216] width 65 height 15
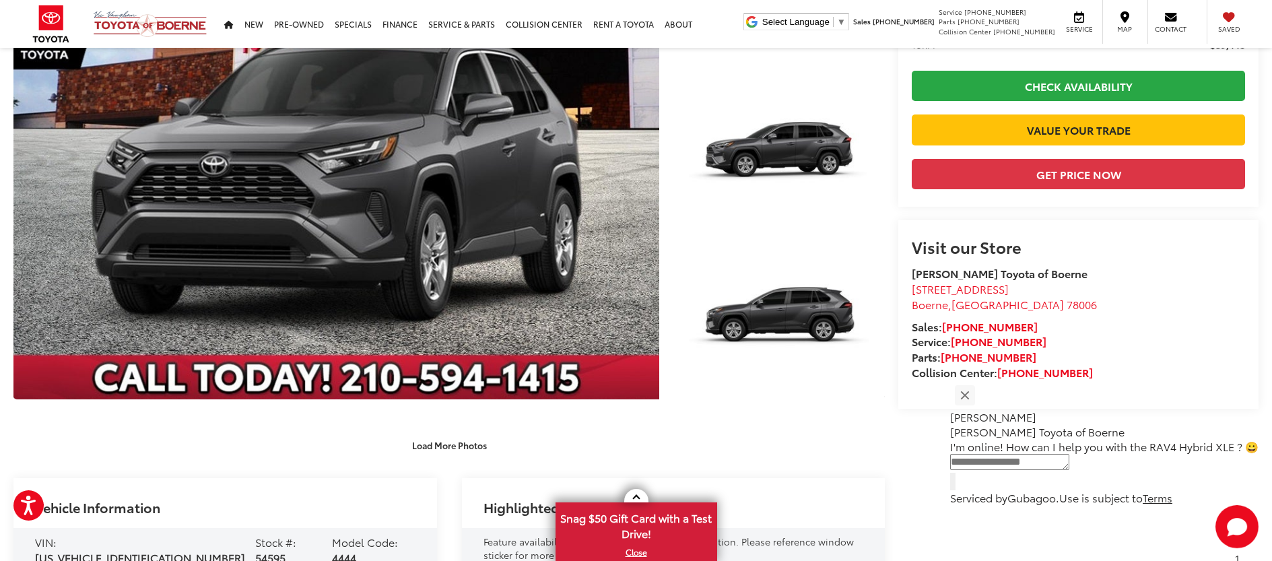
scroll to position [184, 0]
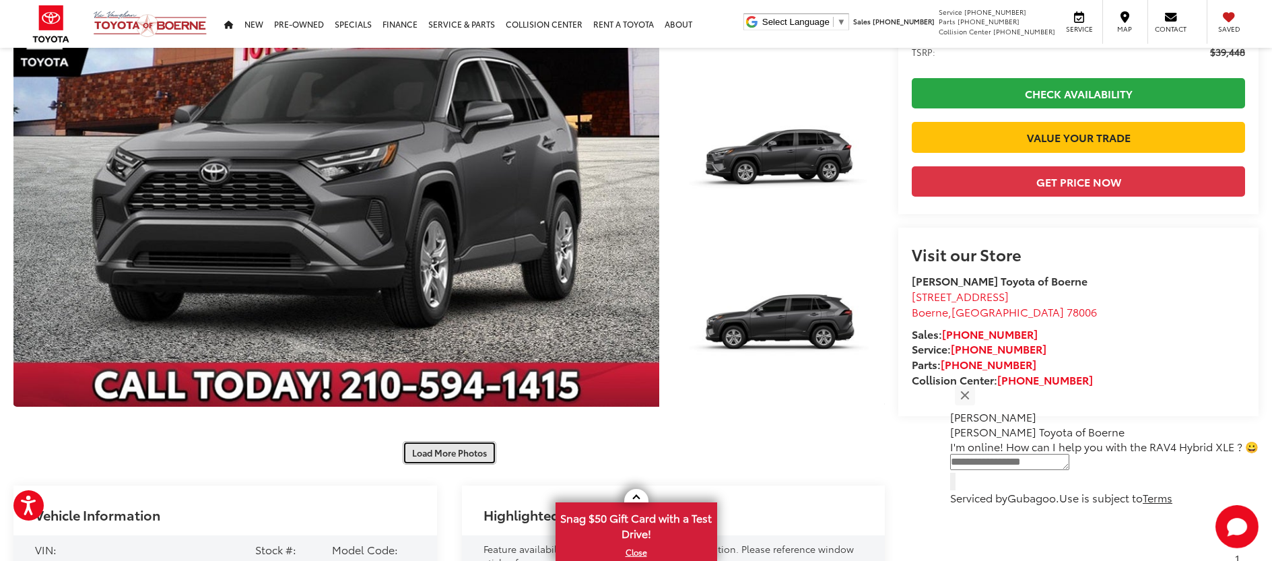
click at [483, 452] on button "Load More Photos" at bounding box center [450, 453] width 94 height 24
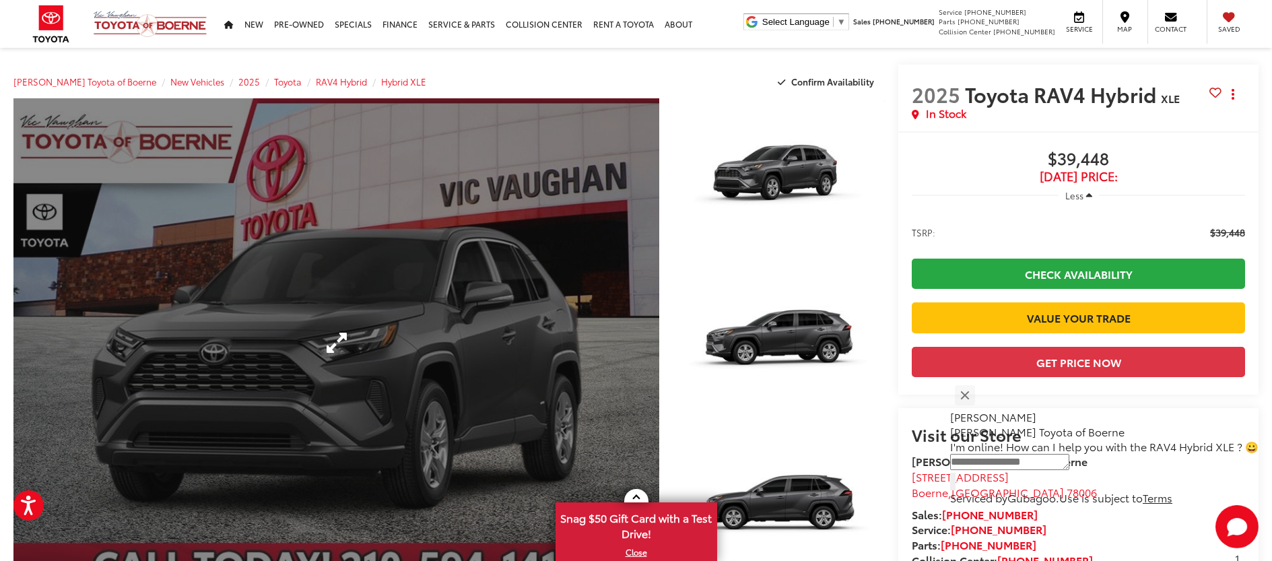
scroll to position [0, 0]
